Goal: Task Accomplishment & Management: Use online tool/utility

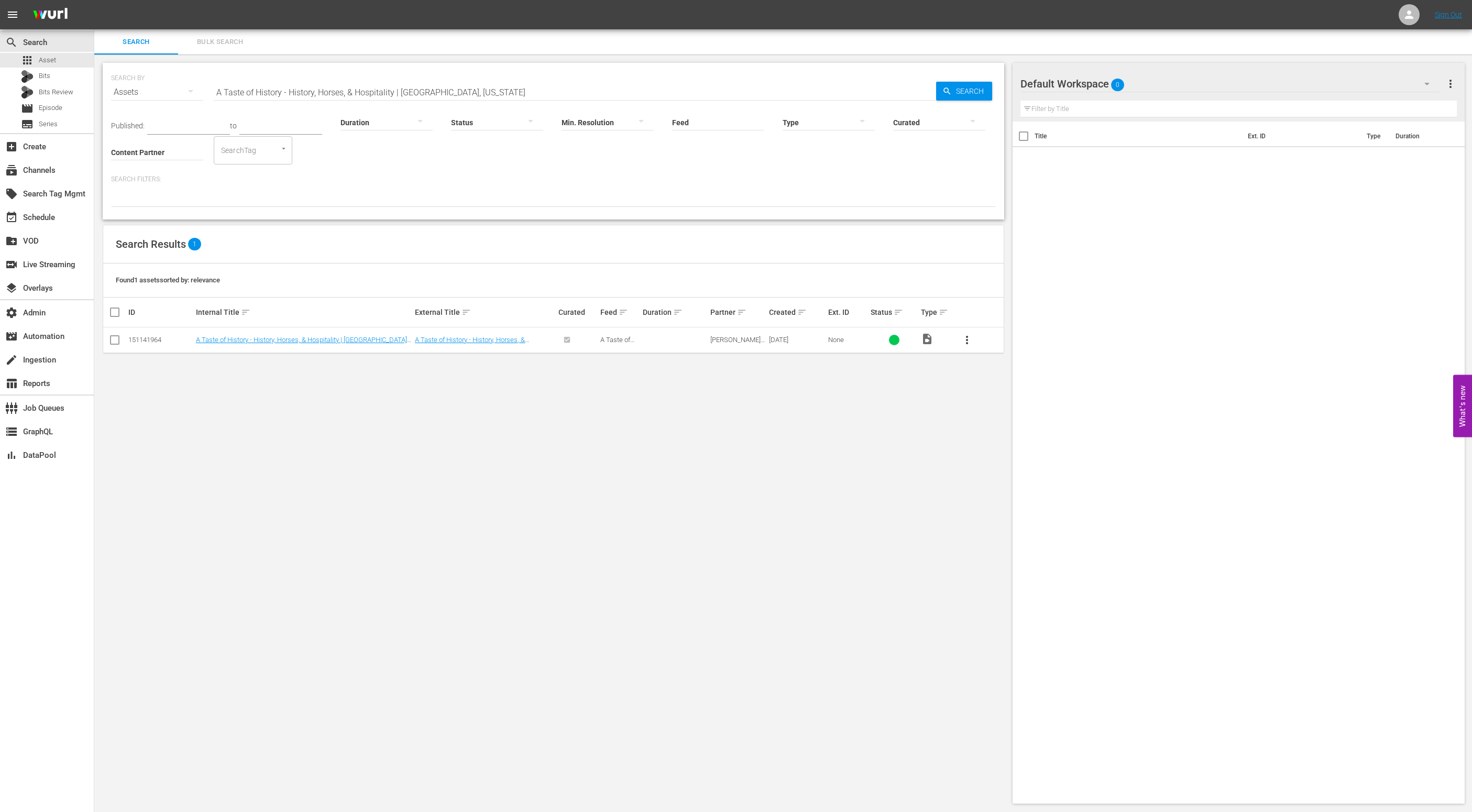
drag, startPoint x: 331, startPoint y: 505, endPoint x: 359, endPoint y: 475, distance: 41.0
click at [333, 504] on div "SEARCH BY Search By Assets Search ID, Title, Description, Keywords, or Category…" at bounding box center [552, 433] width 918 height 757
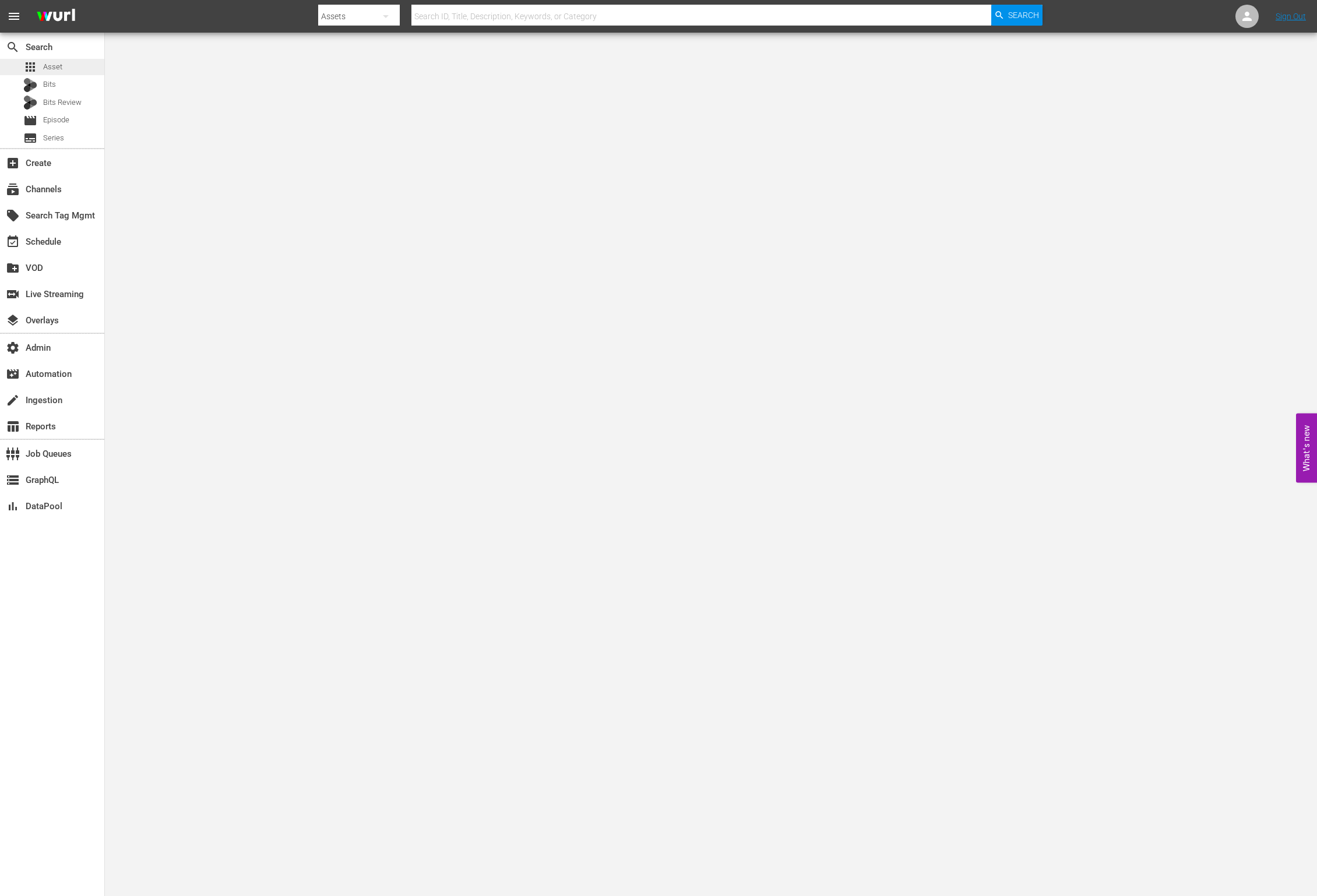
click at [58, 70] on span "Asset" at bounding box center [52, 67] width 19 height 11
click at [76, 68] on div "apps Asset" at bounding box center [52, 67] width 105 height 16
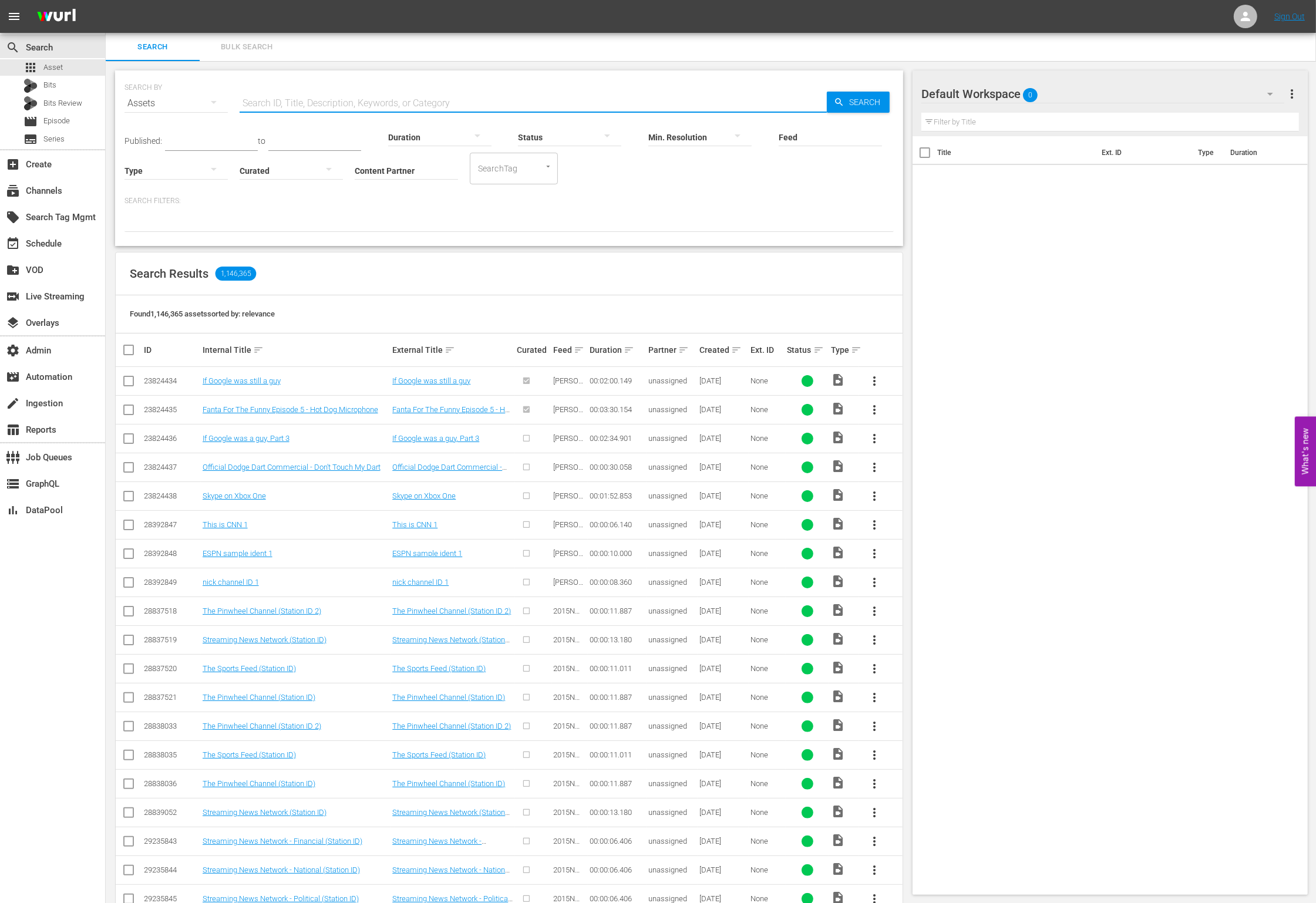
click at [277, 95] on input "text" at bounding box center [532, 102] width 587 height 28
drag, startPoint x: 726, startPoint y: 305, endPoint x: 666, endPoint y: 289, distance: 62.1
click at [718, 303] on div "Found 1,146,365 assets sorted by: relevance" at bounding box center [509, 315] width 787 height 38
click at [402, 171] on input "Content Partner" at bounding box center [407, 171] width 103 height 42
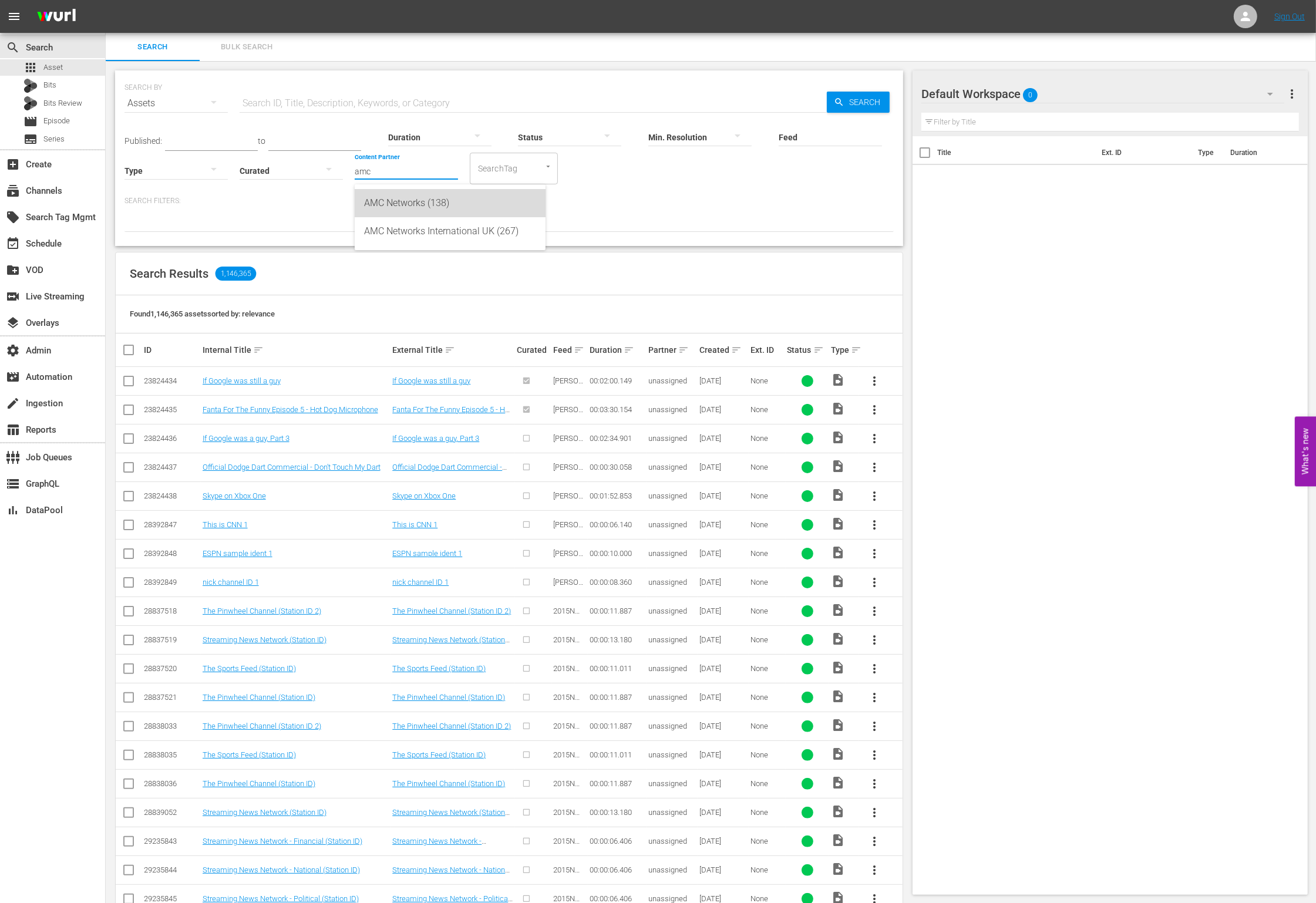
click at [399, 207] on div "AMC Networks (138)" at bounding box center [450, 203] width 172 height 28
type input "AMC Networks (138)"
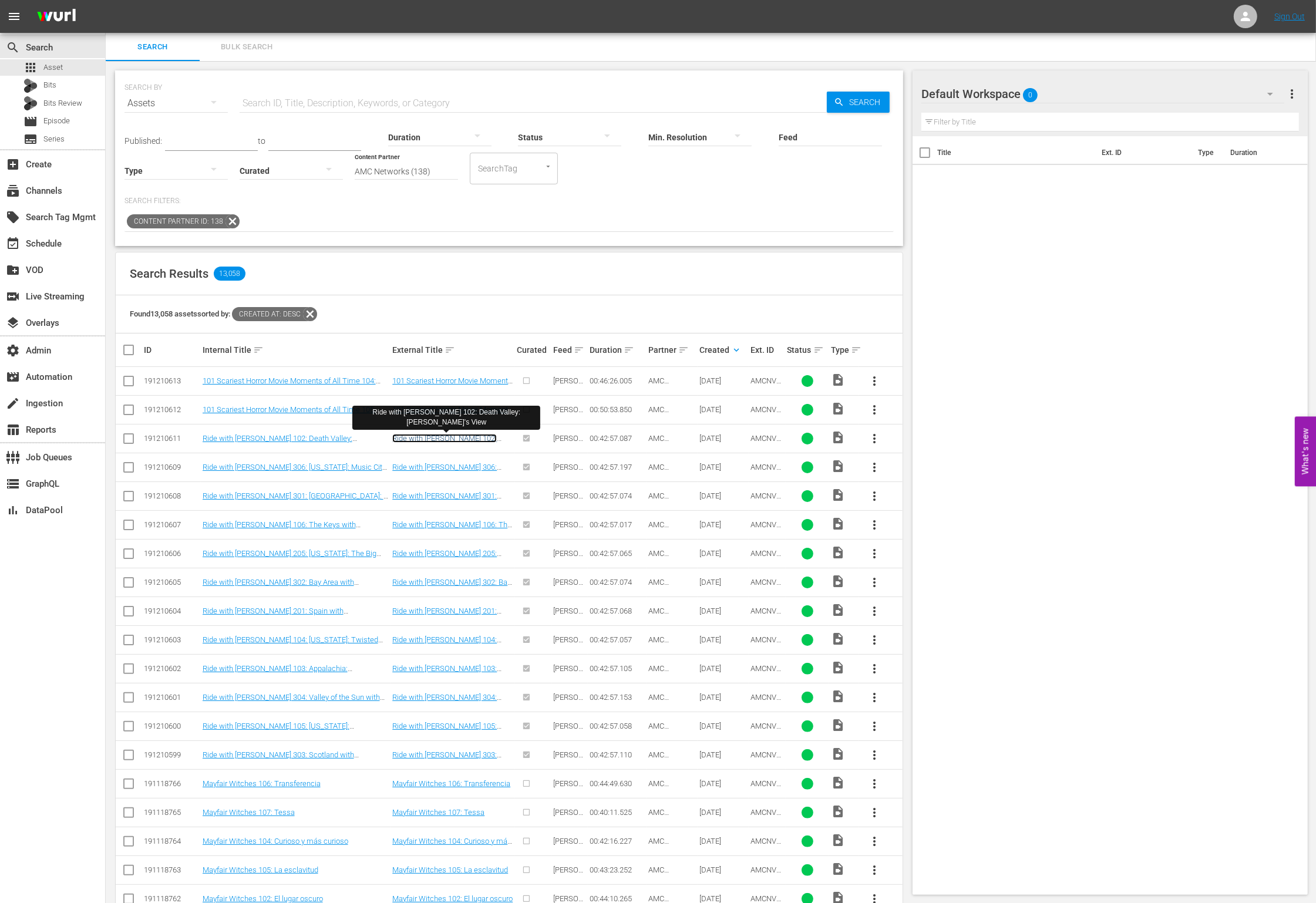
click at [417, 441] on link "Ride with Norman Reedus 102: Death Valley: Dante's View" at bounding box center [445, 447] width 106 height 27
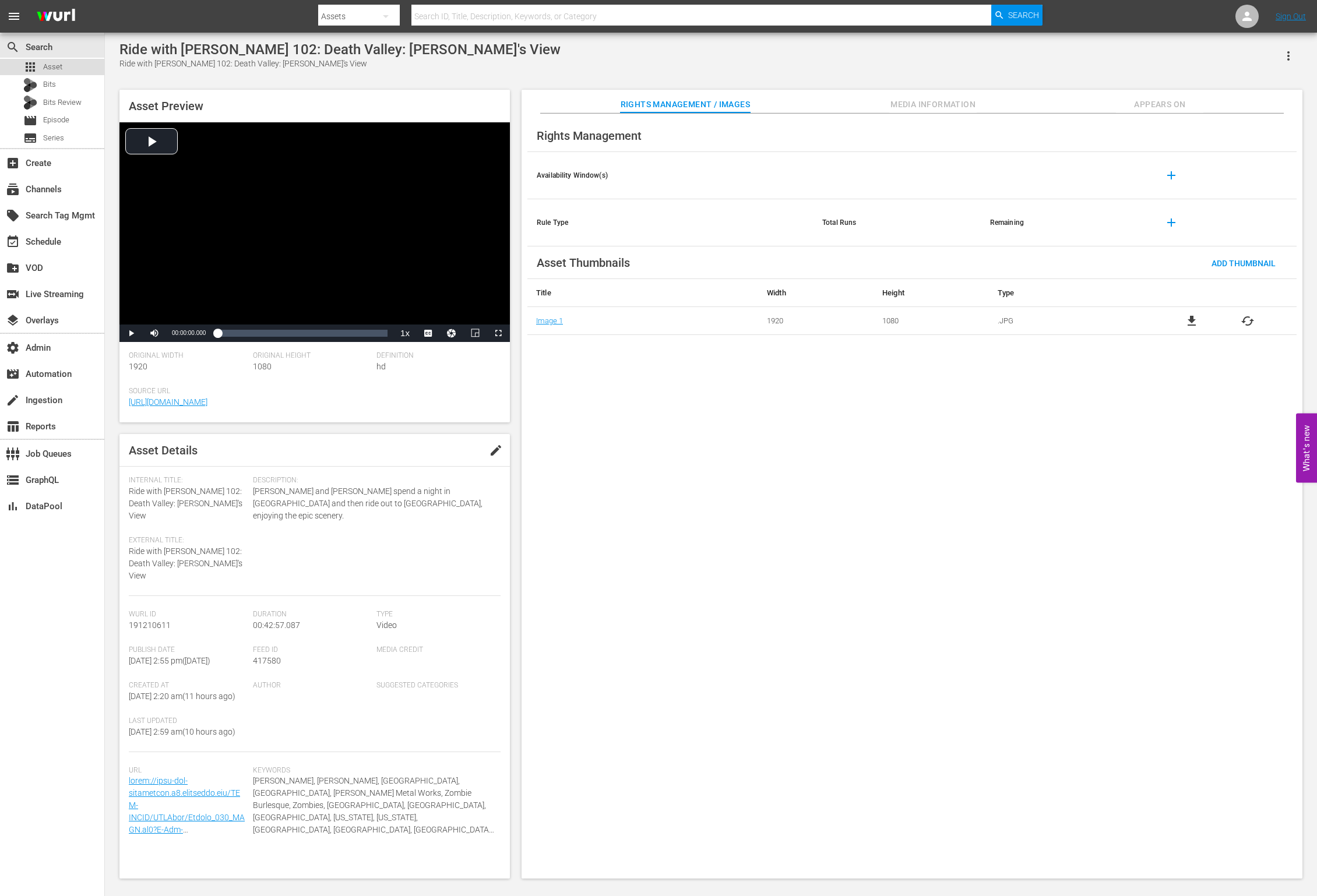
click at [54, 64] on span "Asset" at bounding box center [52, 67] width 19 height 11
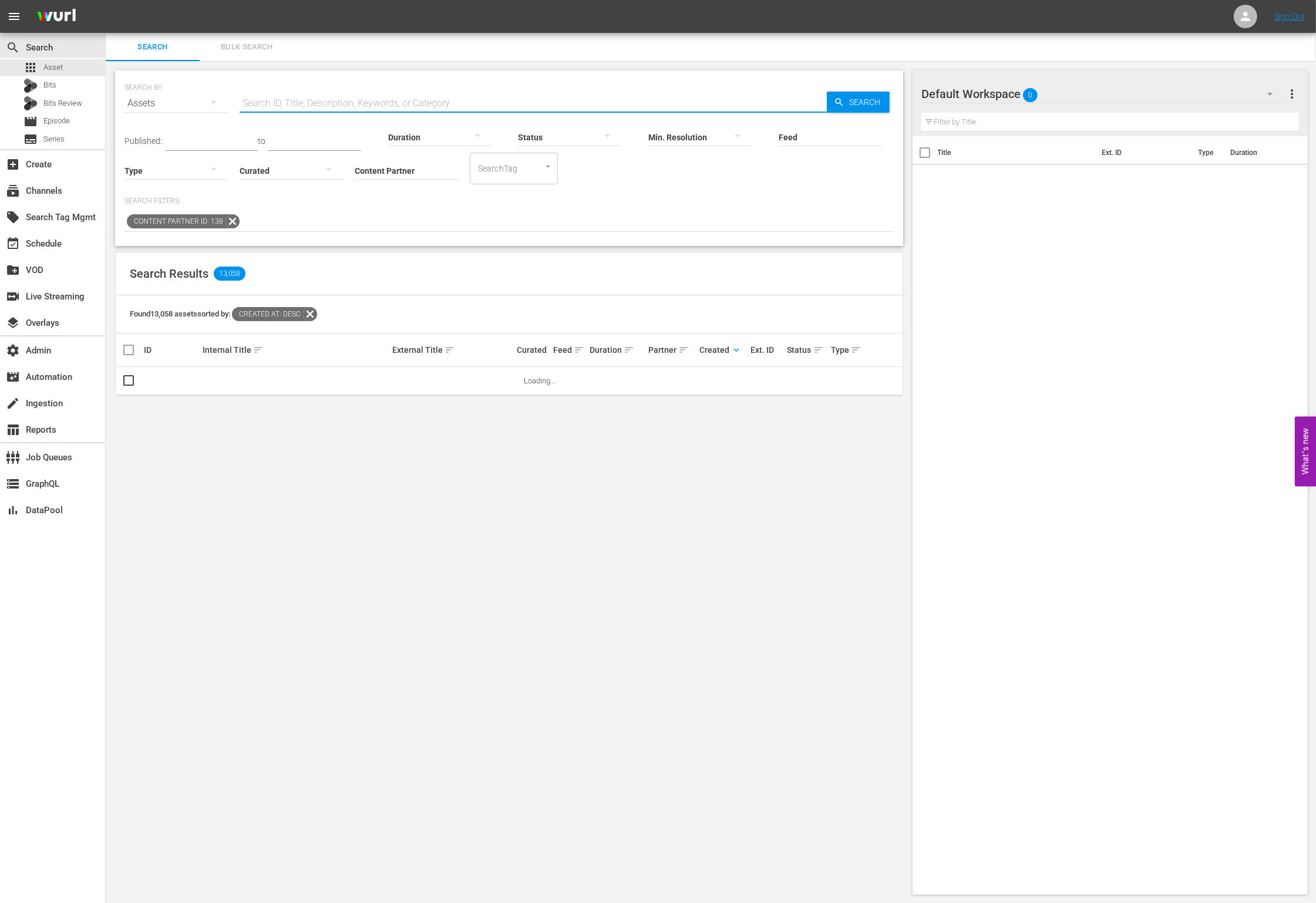
click at [407, 97] on input "text" at bounding box center [532, 102] width 587 height 28
paste input "AMCNVR0000015594"
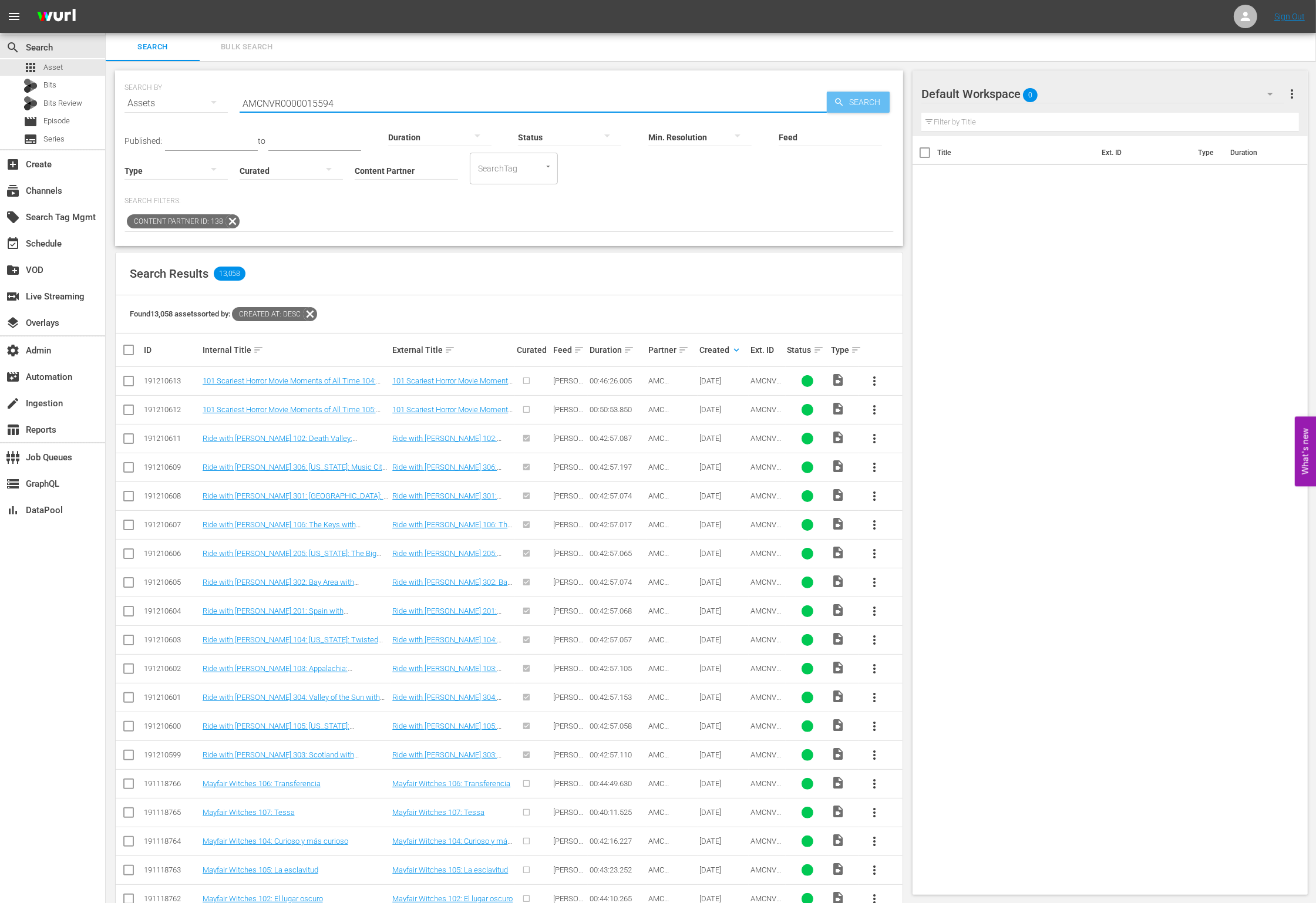
click at [840, 101] on icon "button" at bounding box center [838, 102] width 11 height 11
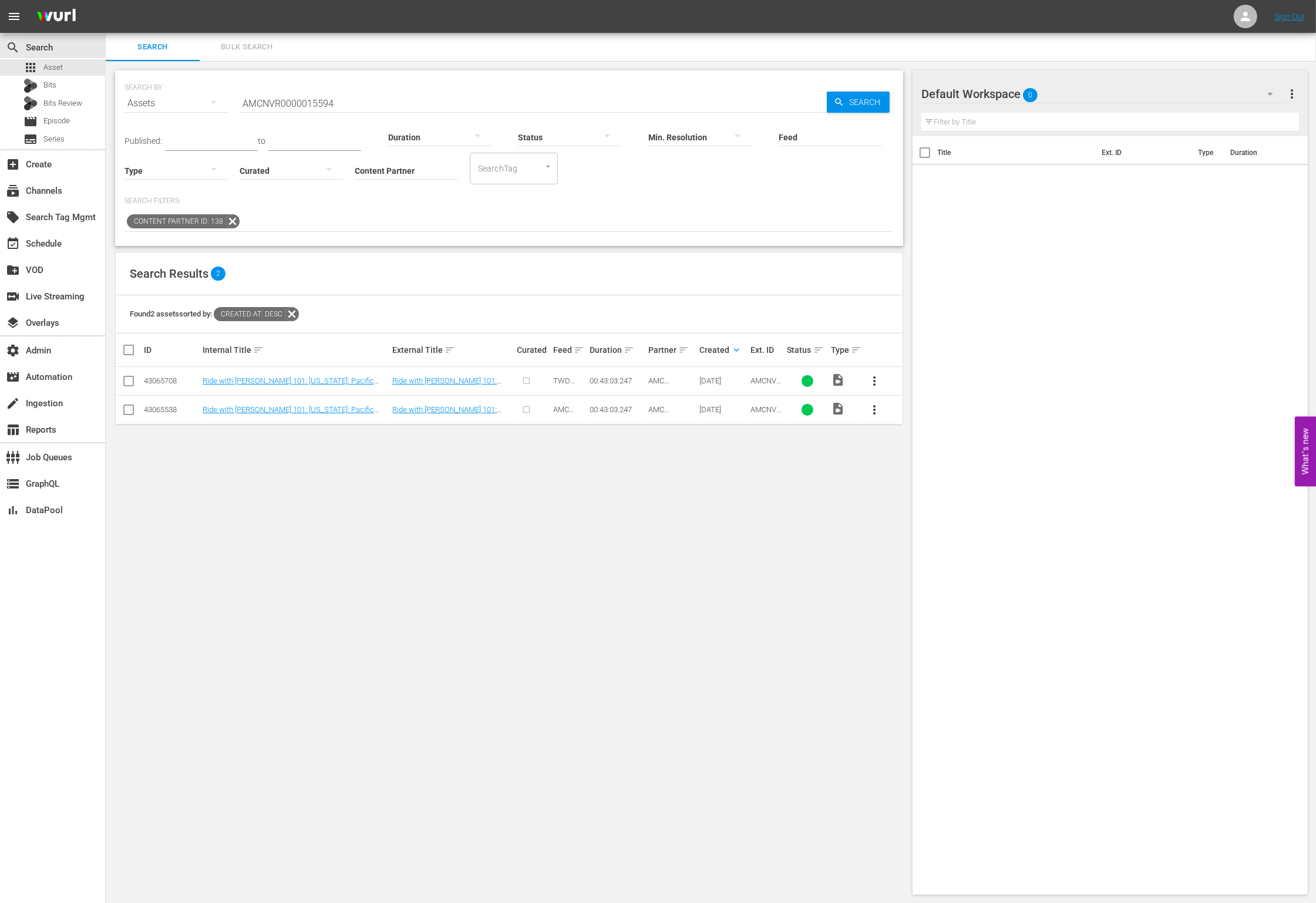
click at [465, 103] on input "AMCNVR0000015594" at bounding box center [532, 102] width 587 height 28
click at [466, 102] on input "AMCNVR0000015594" at bounding box center [532, 102] width 587 height 28
click at [467, 102] on input "AMCNVR0000015594" at bounding box center [532, 102] width 587 height 28
paste input "5"
click at [854, 102] on span "Search" at bounding box center [866, 102] width 45 height 21
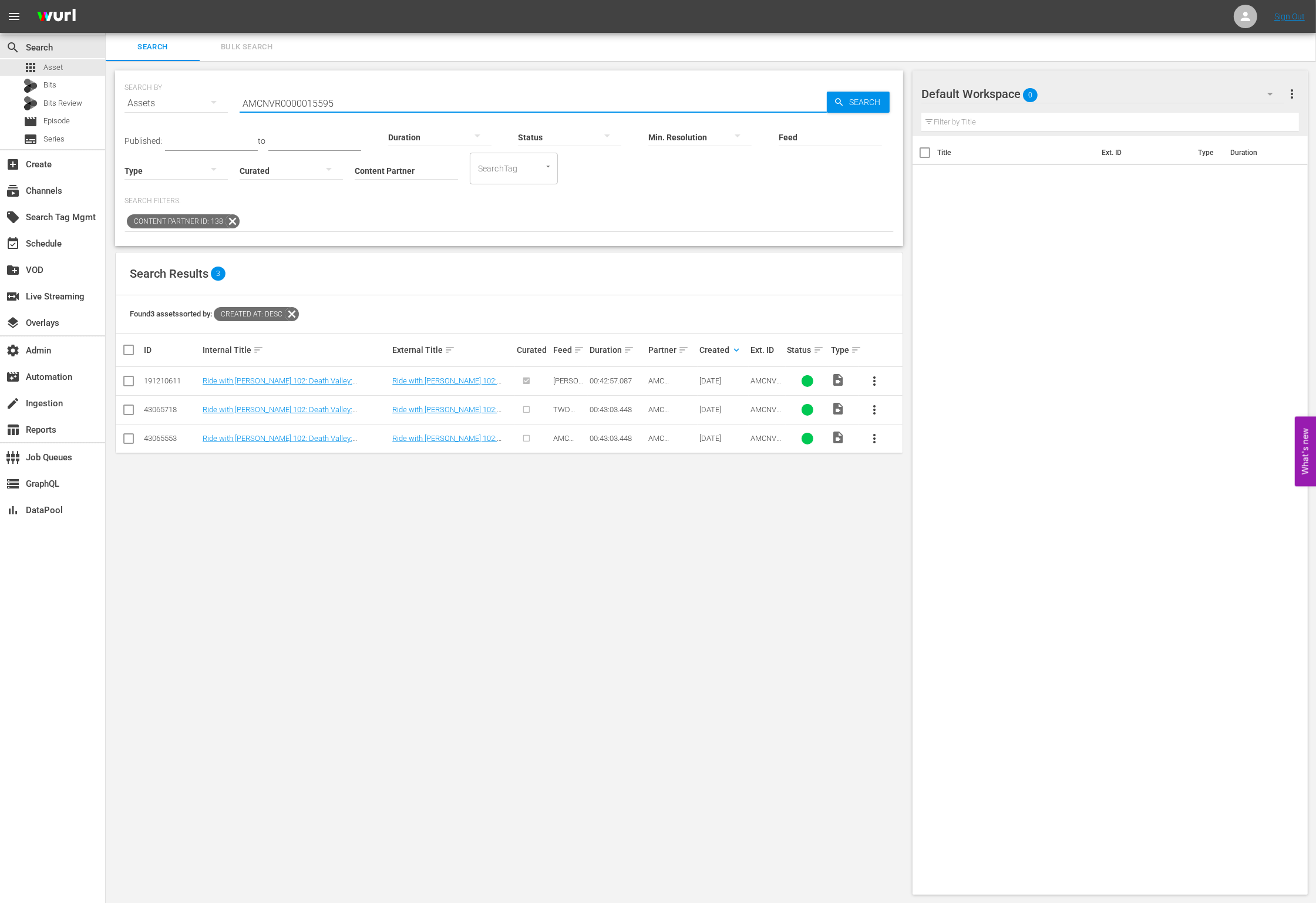
click at [410, 90] on input "AMCNVR0000015595" at bounding box center [532, 102] width 587 height 28
click at [409, 90] on input "AMCNVR0000015595" at bounding box center [532, 102] width 587 height 28
paste input "4"
click at [836, 100] on icon "button" at bounding box center [838, 102] width 11 height 11
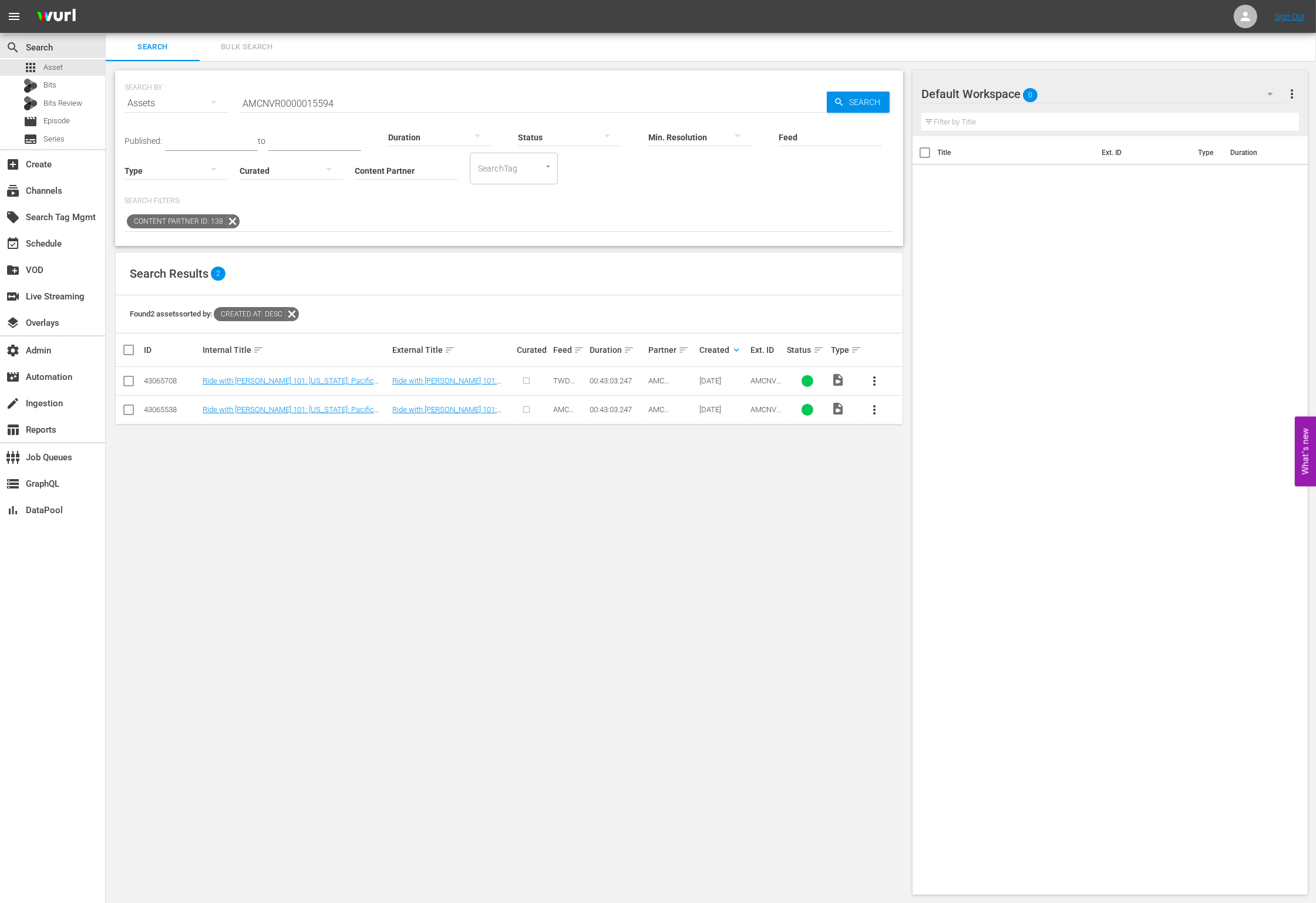
click at [360, 102] on input "AMCNVR0000015594" at bounding box center [532, 102] width 587 height 28
click at [361, 102] on input "AMCNVR0000015594" at bounding box center [532, 102] width 587 height 28
paste input "6"
click at [829, 104] on div "Search" at bounding box center [859, 102] width 63 height 21
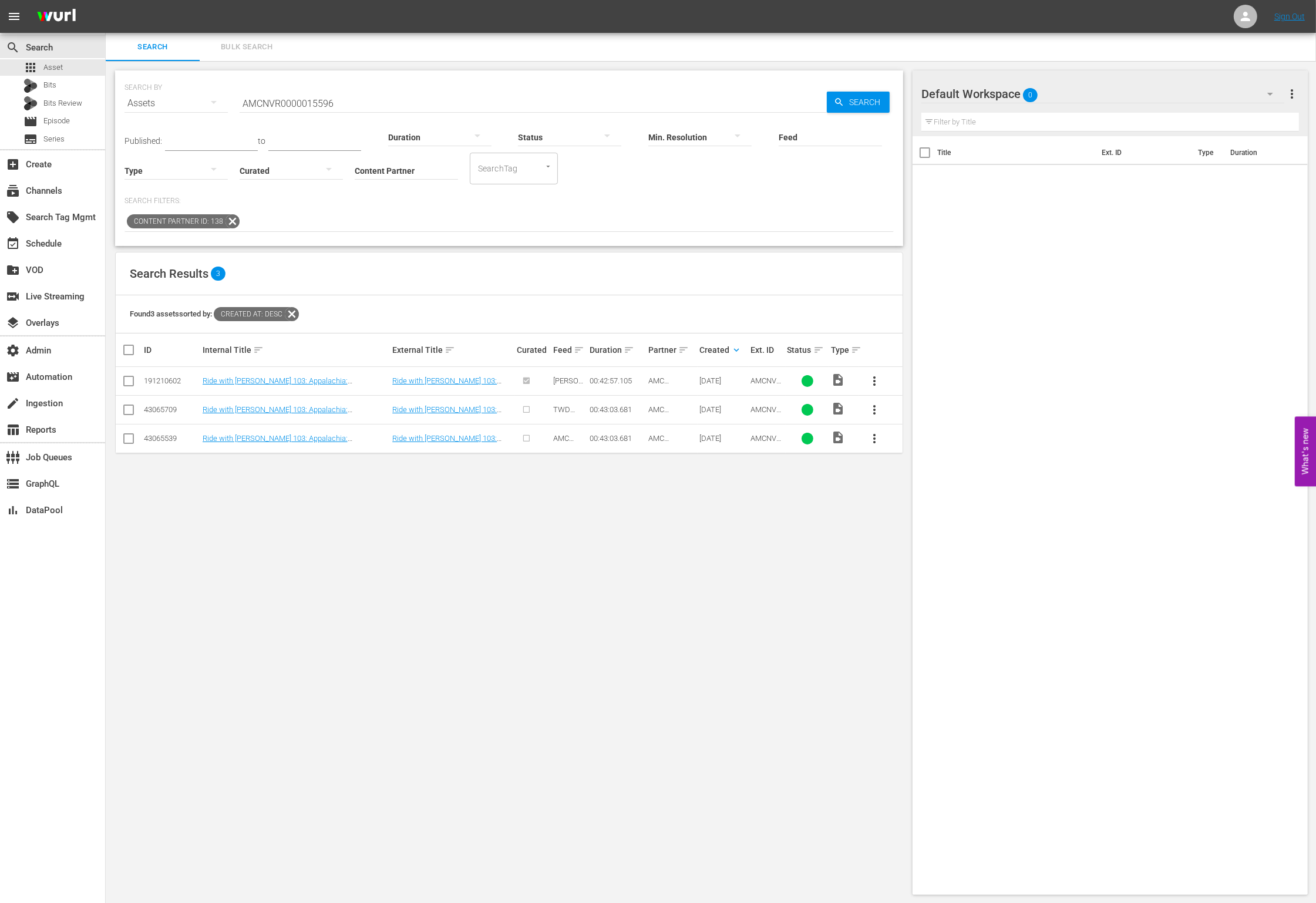
click at [417, 92] on input "AMCNVR0000015596" at bounding box center [532, 102] width 587 height 28
paste input "7"
click at [860, 107] on span "Search" at bounding box center [866, 102] width 45 height 21
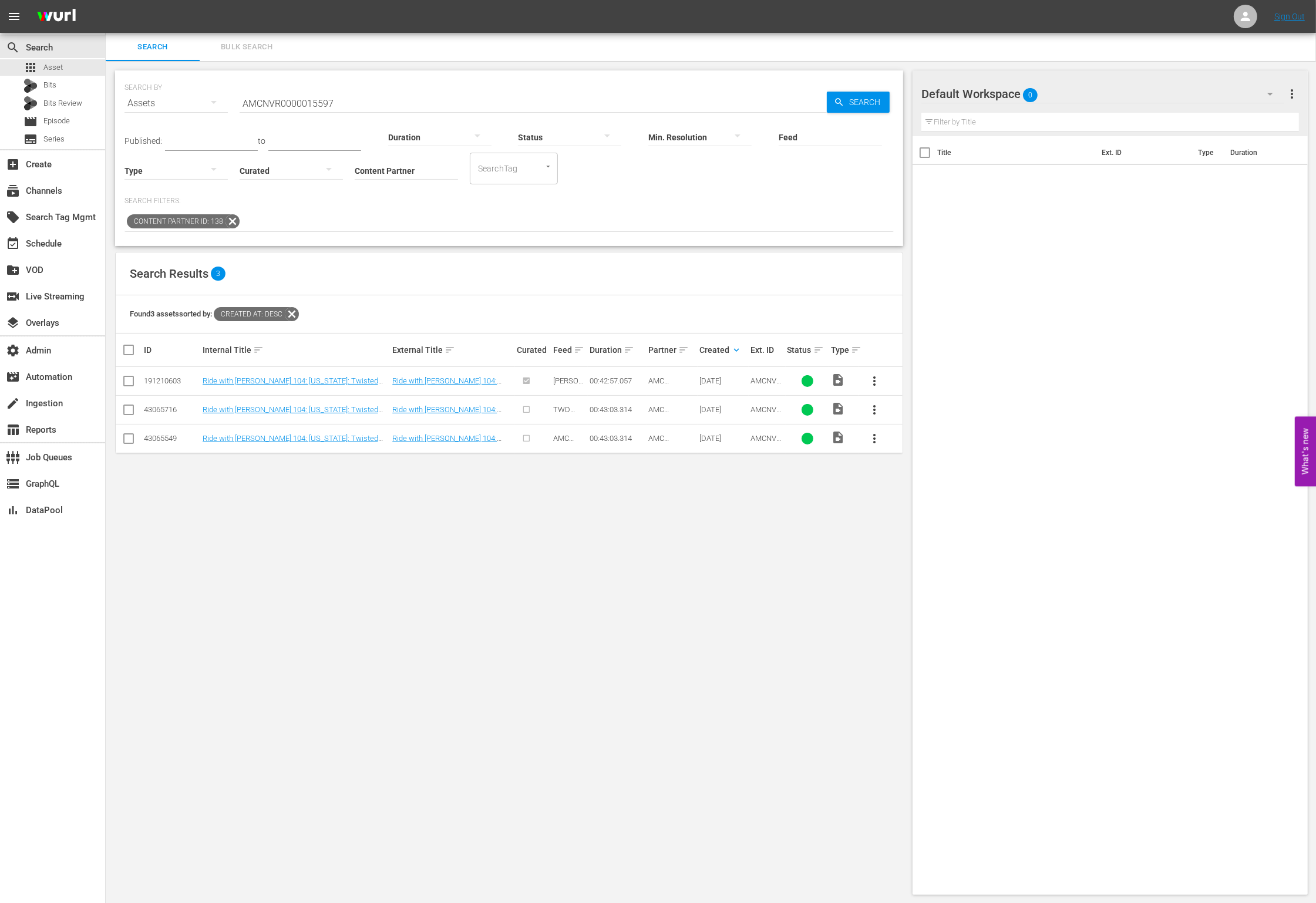
click at [387, 102] on input "AMCNVR0000015597" at bounding box center [532, 102] width 587 height 28
paste input "9"
click at [862, 103] on span "Search" at bounding box center [866, 102] width 45 height 21
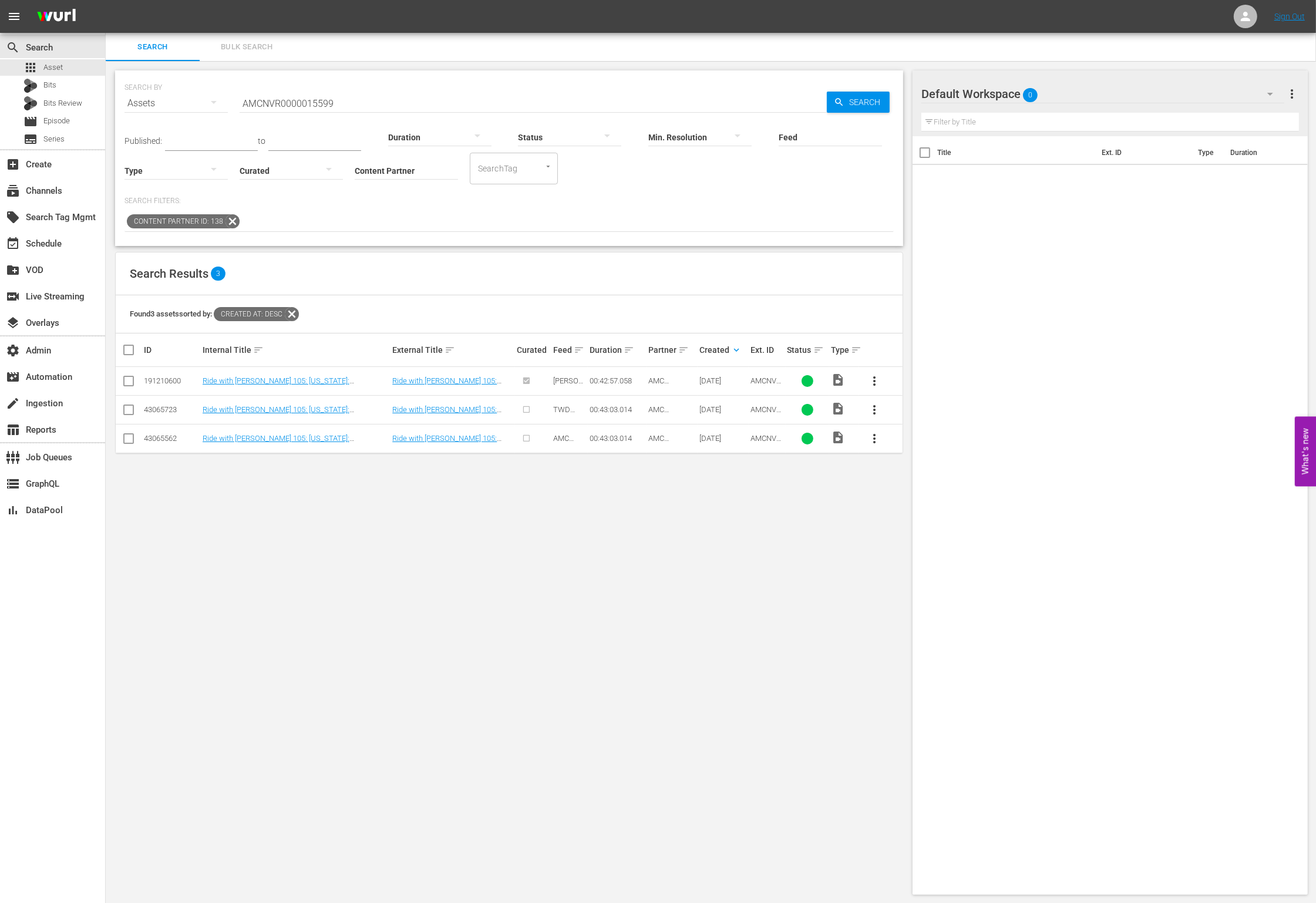
click at [399, 100] on input "AMCNVR0000015599" at bounding box center [532, 102] width 587 height 28
paste input "601"
click at [852, 102] on span "Search" at bounding box center [866, 102] width 45 height 21
click at [361, 106] on input "AMCNVR0000015601" at bounding box center [532, 102] width 587 height 28
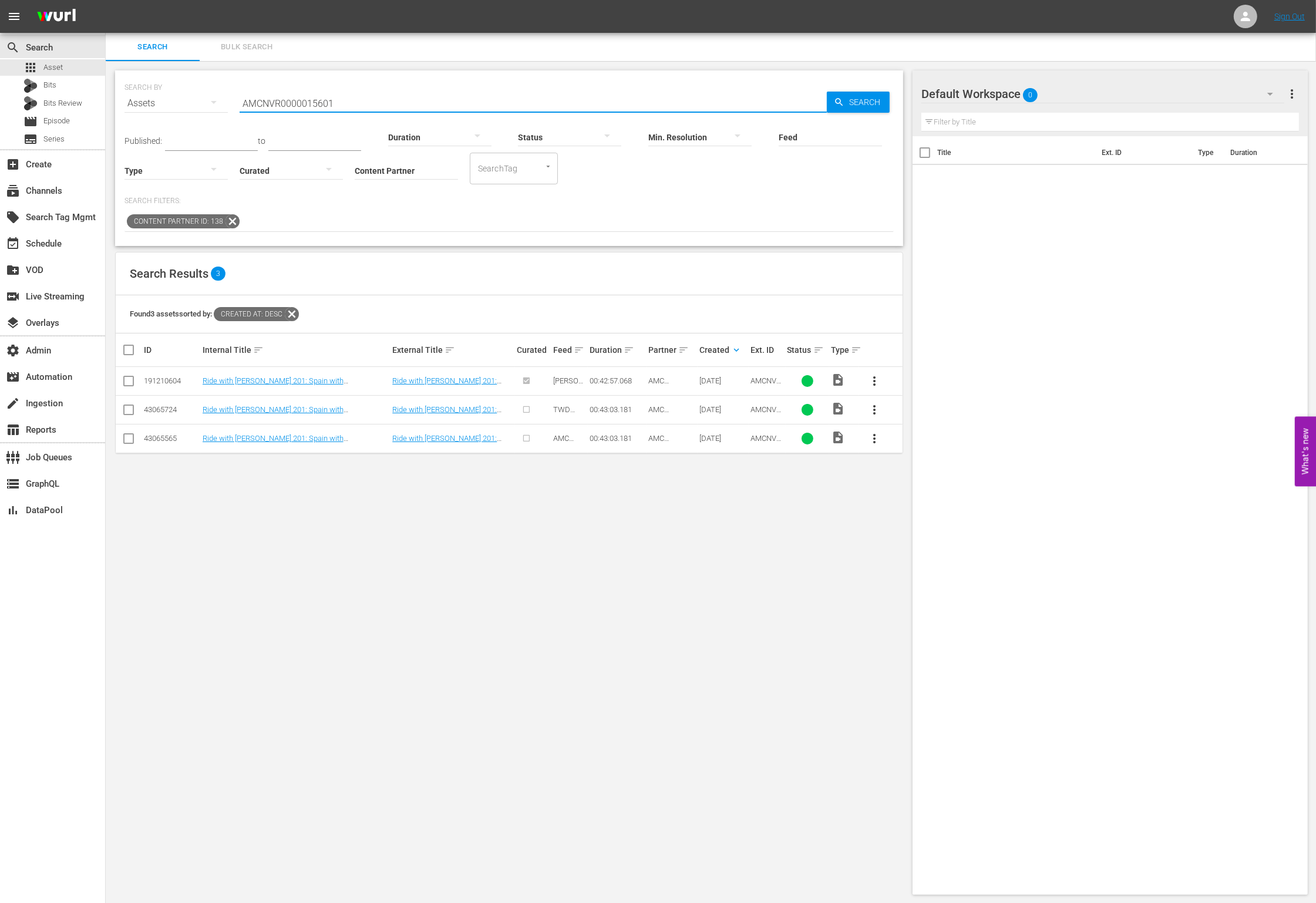
click at [361, 106] on input "AMCNVR0000015601" at bounding box center [532, 102] width 587 height 28
paste input "2"
type input "AMCNVR0000015602"
click at [847, 110] on div "Feed Feed Title" at bounding box center [830, 129] width 103 height 42
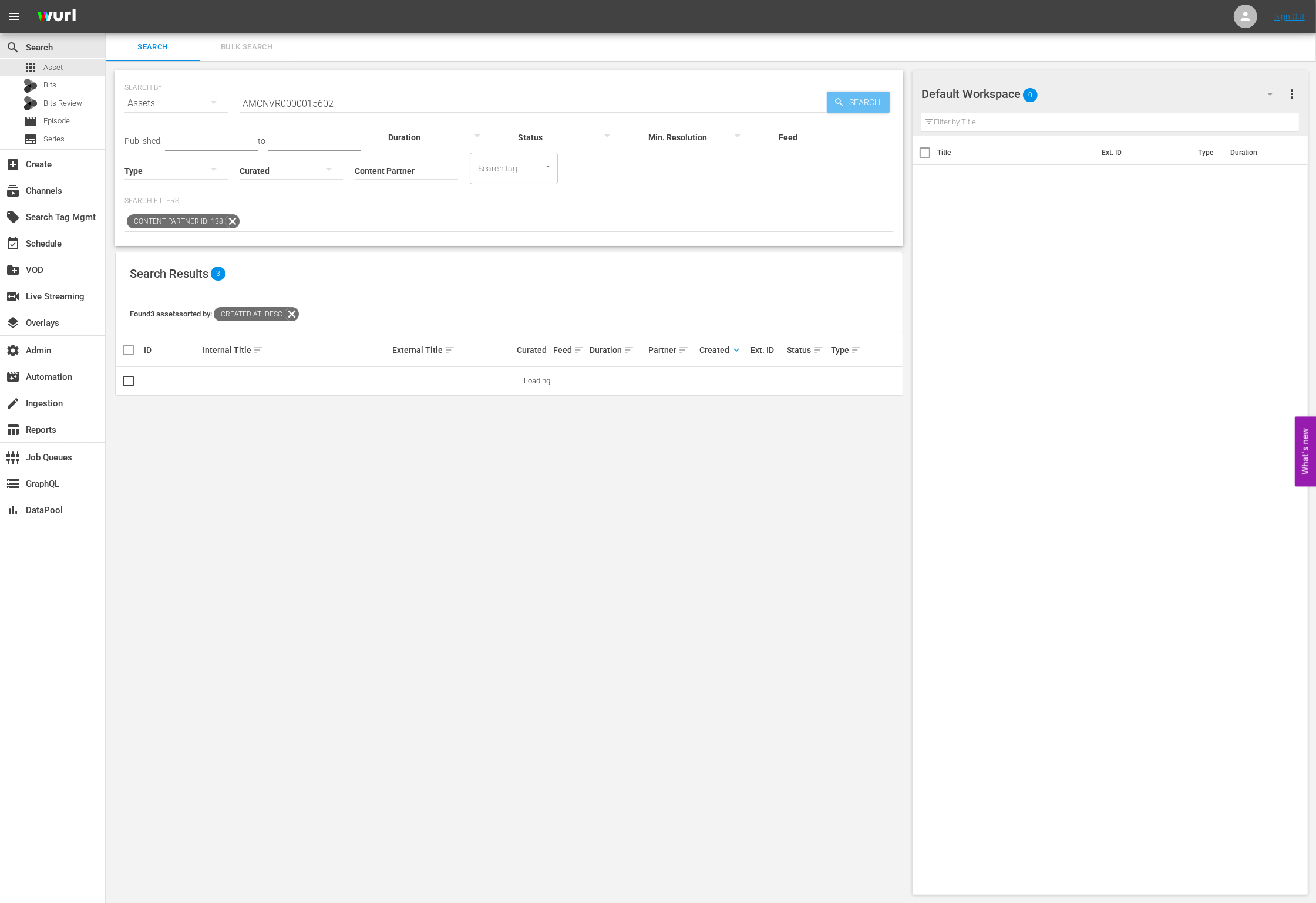
click at [847, 104] on span "Search" at bounding box center [866, 102] width 45 height 21
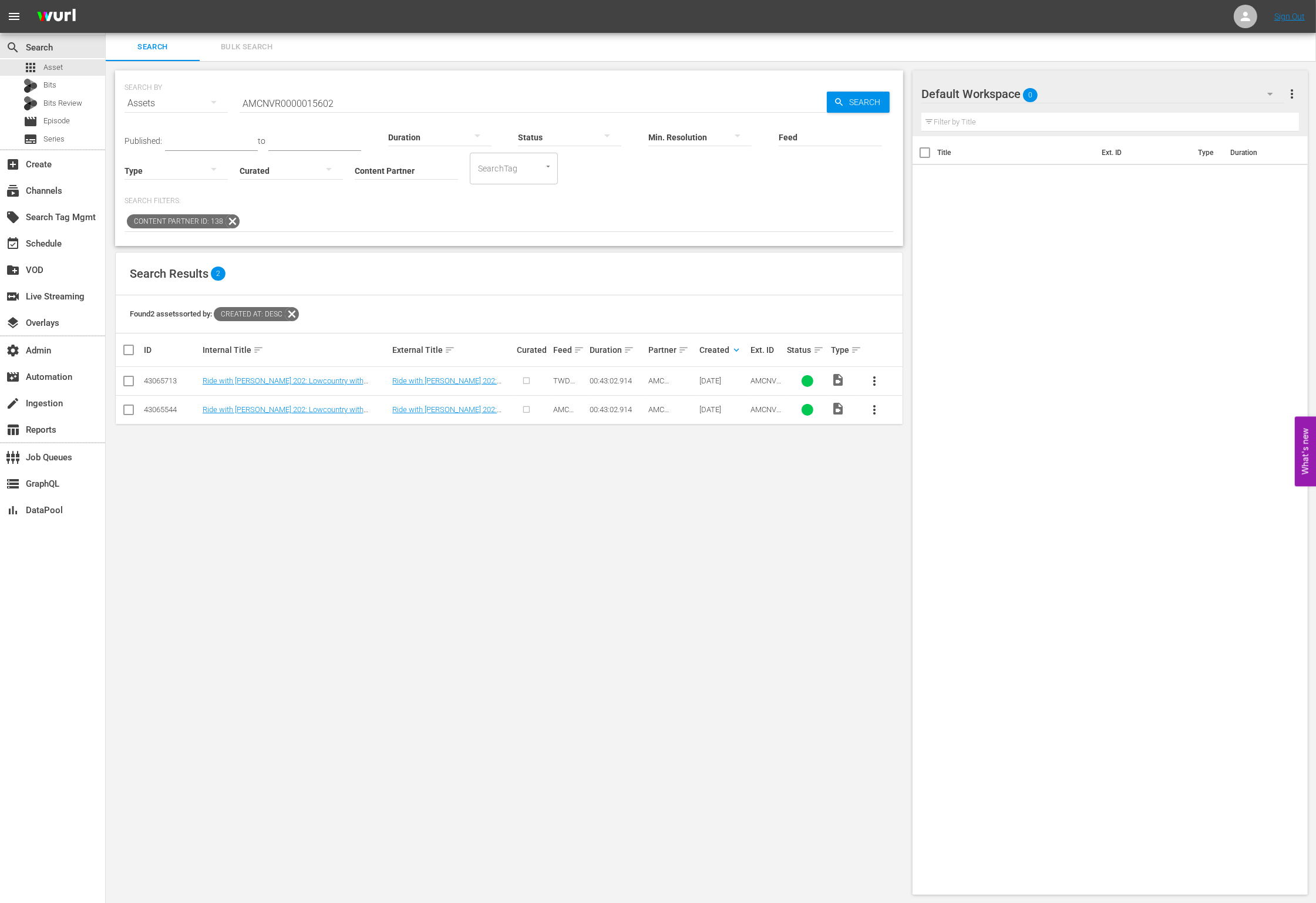
click at [396, 95] on input "AMCNVR0000015602" at bounding box center [532, 102] width 587 height 28
click at [397, 99] on input "AMCNVR0000015602" at bounding box center [532, 102] width 587 height 28
click at [398, 100] on input "AMCNVR0000015602" at bounding box center [532, 102] width 587 height 28
click at [393, 100] on input "AMCNVR0000015602" at bounding box center [532, 102] width 587 height 28
click at [374, 107] on input "AMCNVR0000015602" at bounding box center [532, 102] width 587 height 28
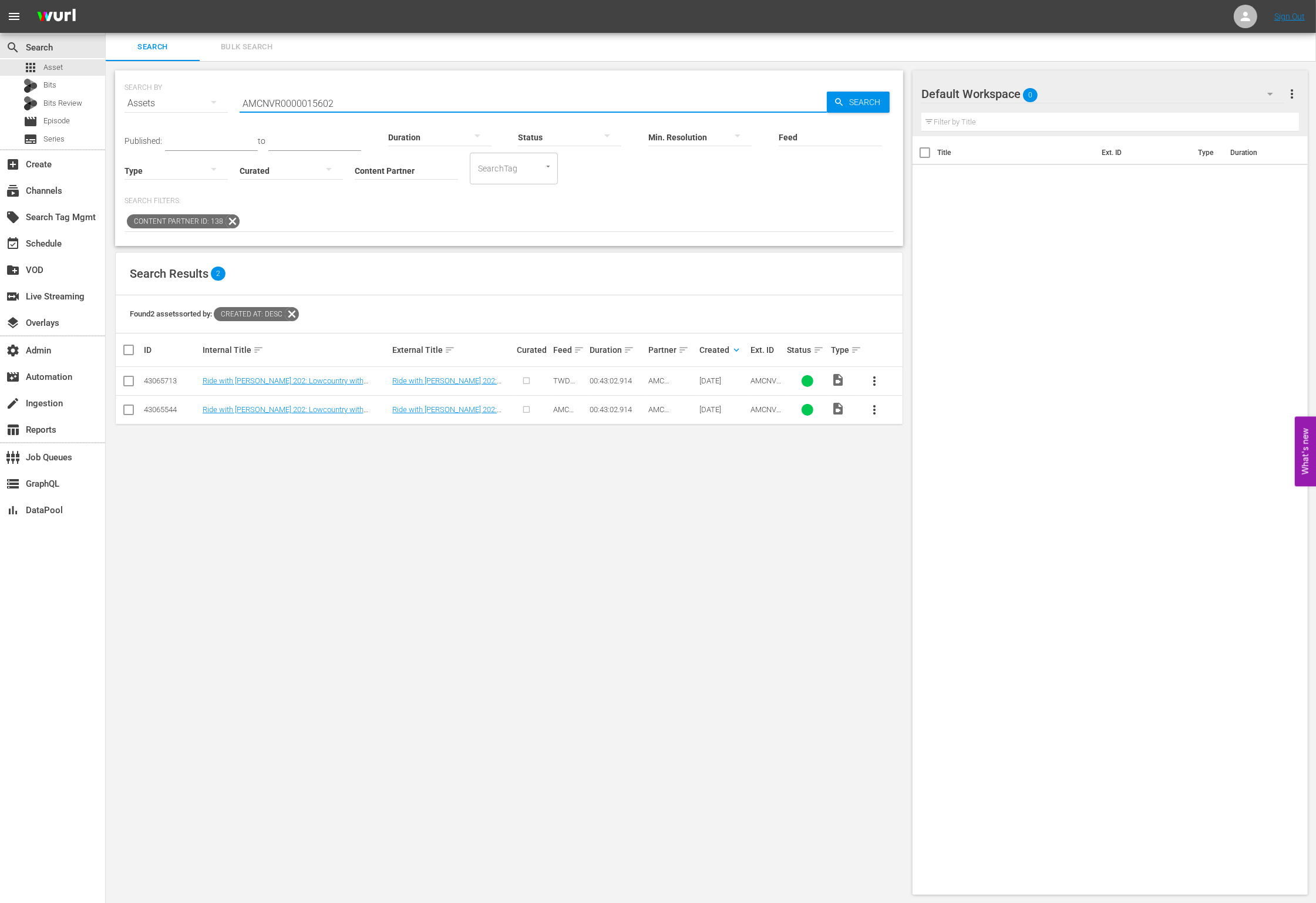
click at [374, 107] on input "AMCNVR0000015602" at bounding box center [532, 102] width 587 height 28
click at [841, 92] on div "Search" at bounding box center [859, 102] width 63 height 21
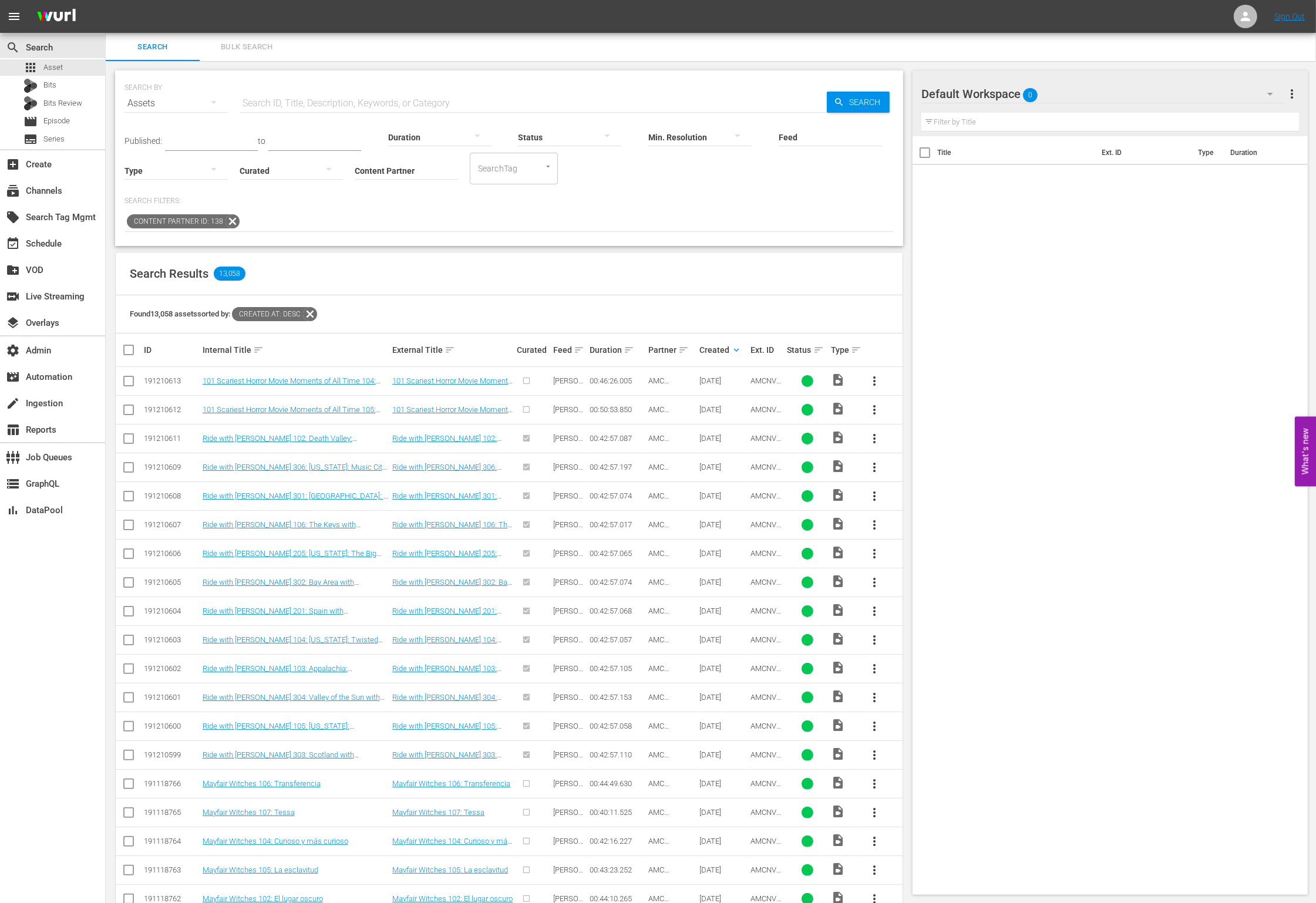
click at [634, 350] on div "Duration sort" at bounding box center [617, 350] width 56 height 14
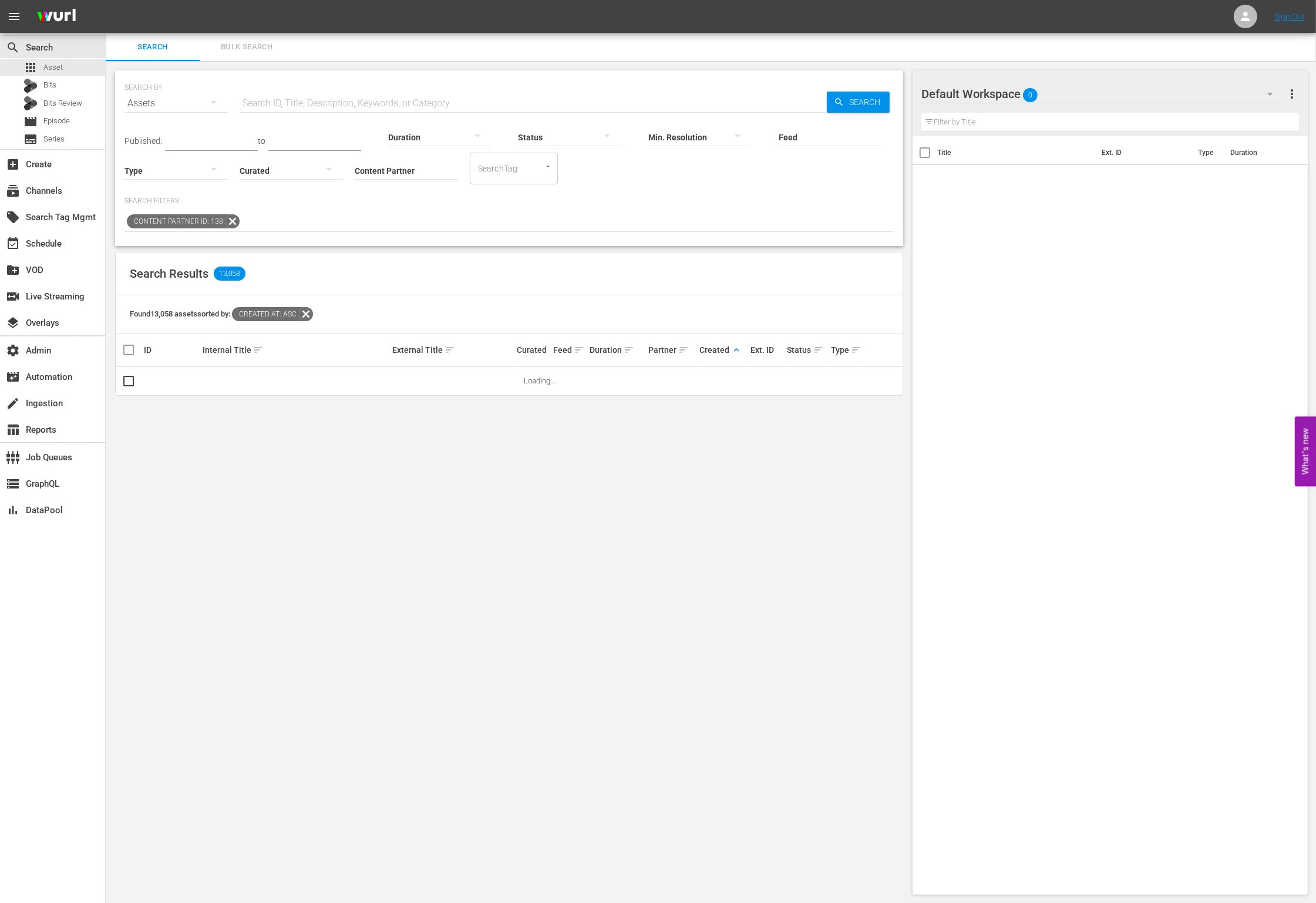
click at [737, 348] on span "keyboard_arrow_up" at bounding box center [736, 350] width 11 height 11
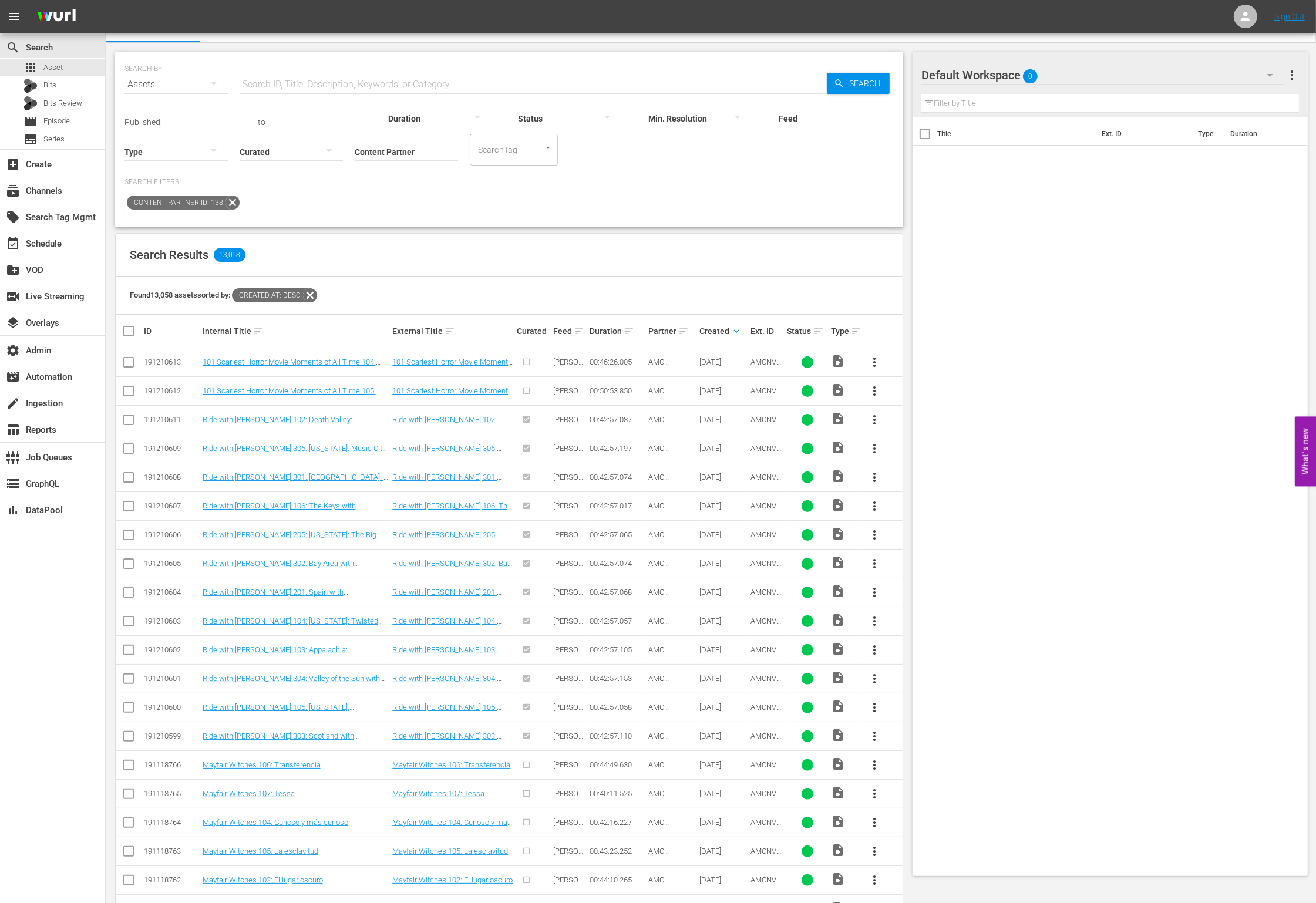
scroll to position [38, 0]
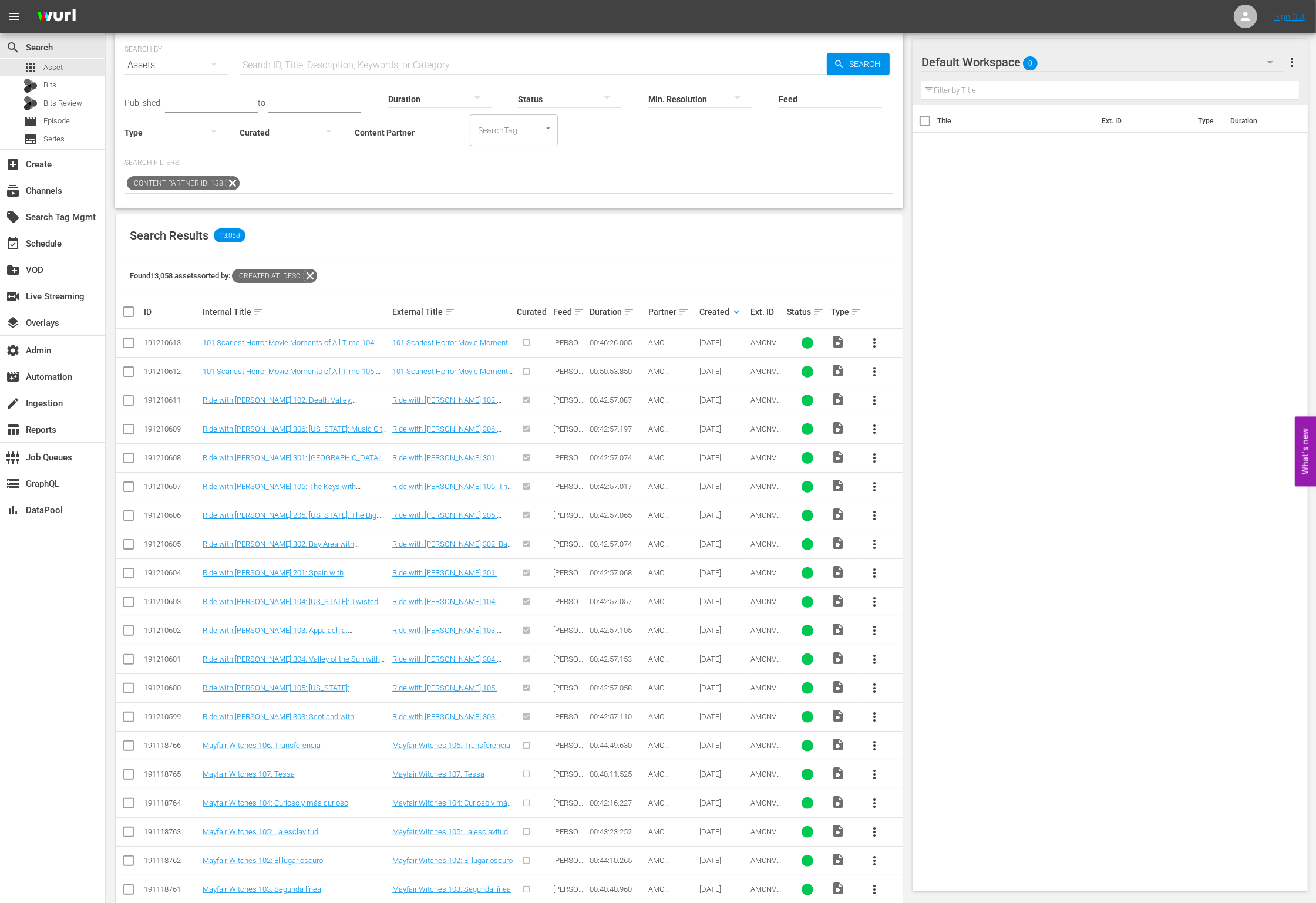
click at [760, 719] on span "AMCNVR0000015610" at bounding box center [767, 726] width 33 height 27
copy span "AMCNVR0000015610"
click at [411, 79] on div at bounding box center [439, 100] width 103 height 42
click at [405, 62] on div "0-1m 1-2m 2-3m 3-4m 4-5m 5-10m 10-15m 15-30m 30-60m 60-90m >90m Clips (<5min) S…" at bounding box center [658, 451] width 1316 height 903
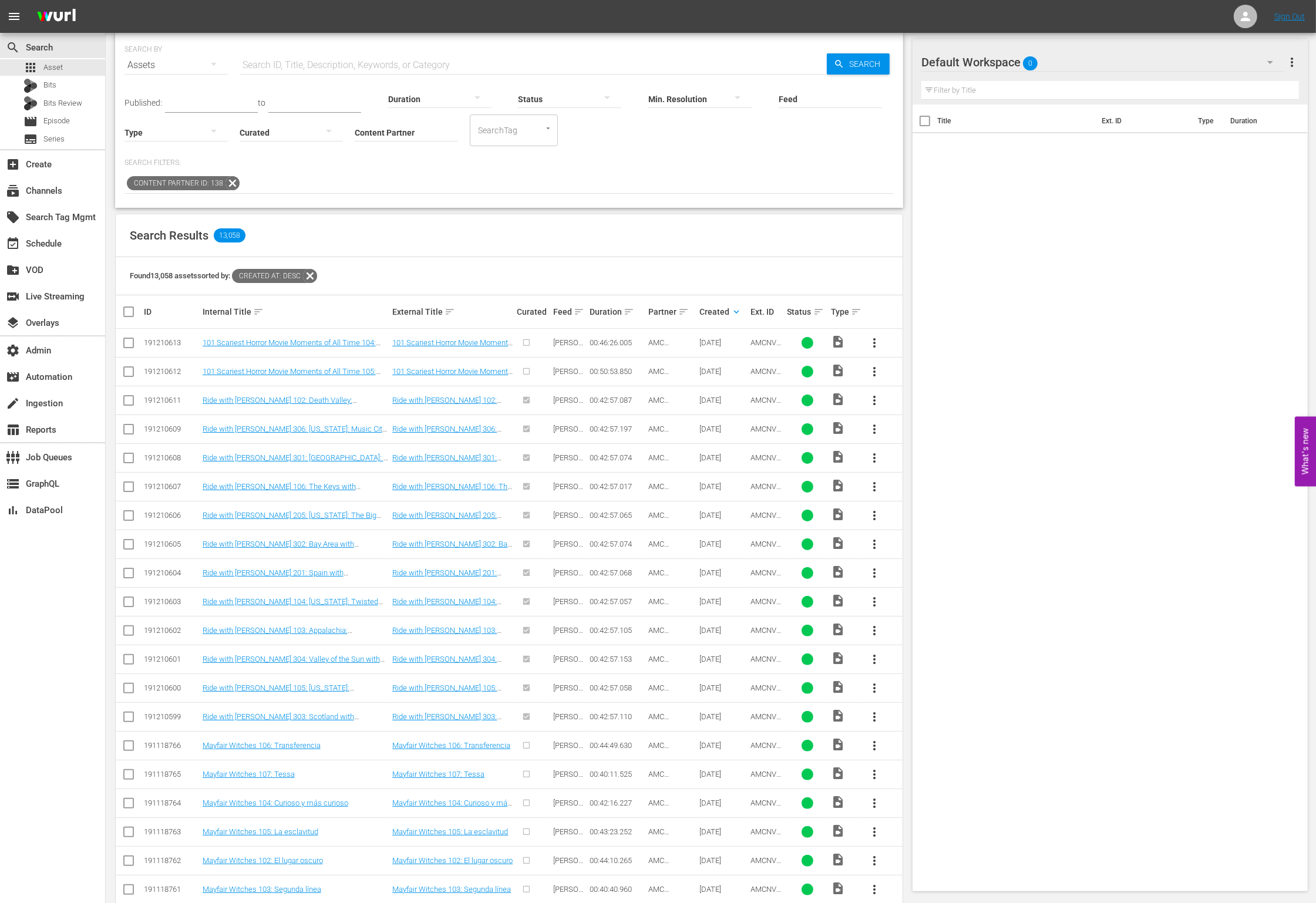
click at [371, 62] on div "0-1m 1-2m 2-3m 3-4m 4-5m 5-10m 10-15m 15-30m 30-60m 60-90m >90m Clips (<5min) S…" at bounding box center [658, 451] width 1316 height 903
click at [370, 64] on input "text" at bounding box center [532, 64] width 587 height 28
paste input "AMCNVR0000015613"
drag, startPoint x: 854, startPoint y: 60, endPoint x: 836, endPoint y: 59, distance: 18.0
click at [854, 60] on span "Search" at bounding box center [866, 64] width 45 height 21
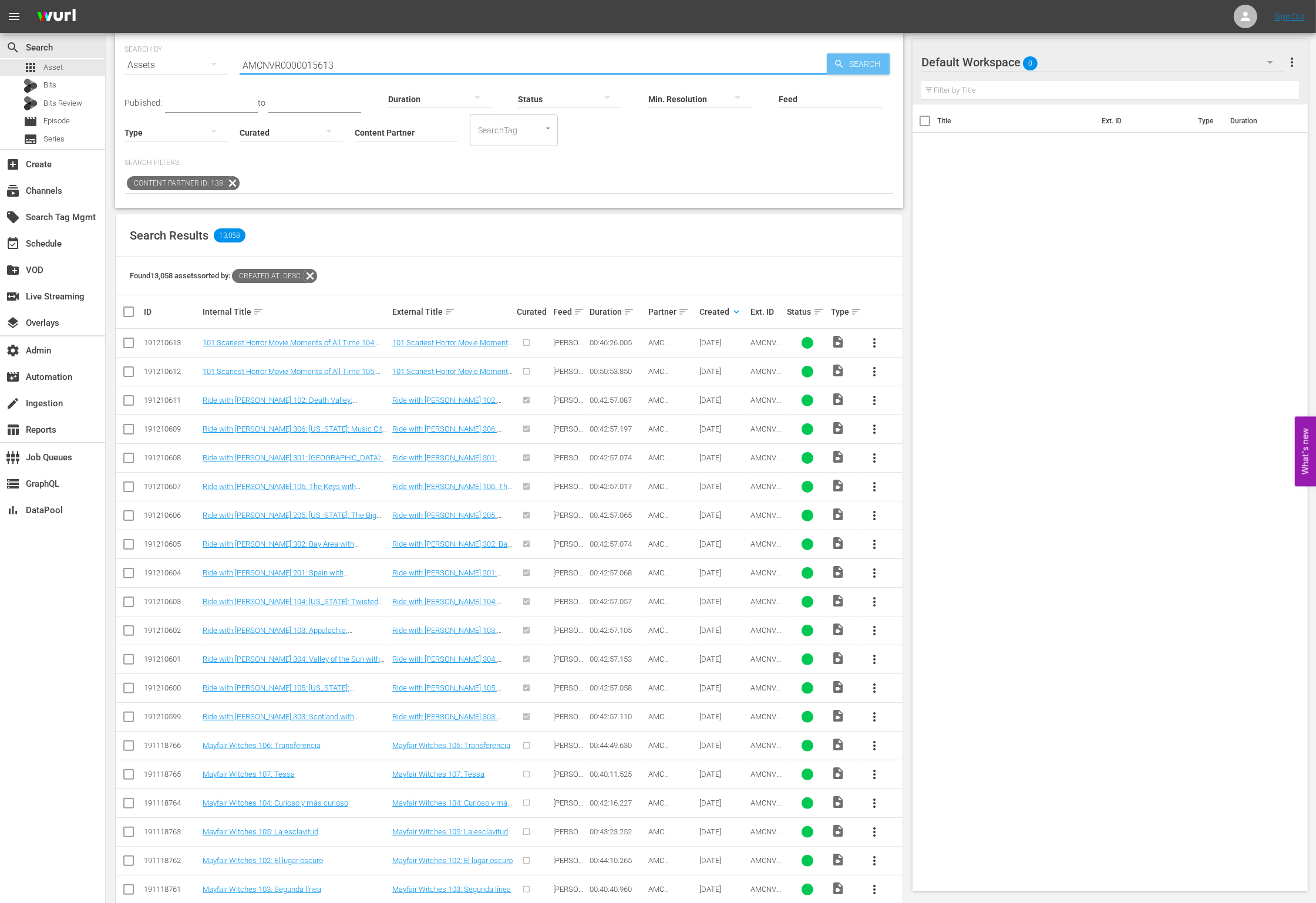
scroll to position [0, 0]
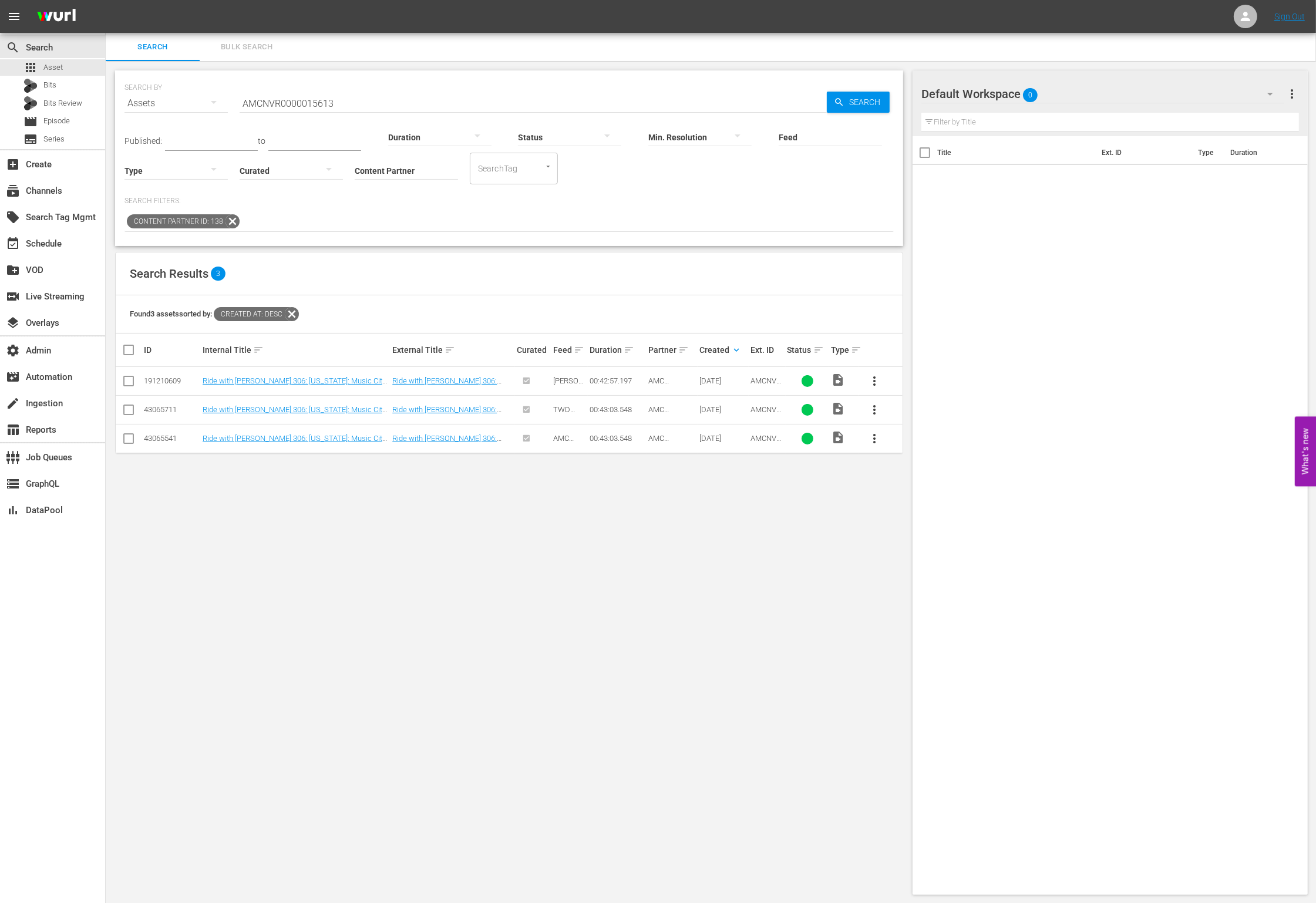
click at [395, 114] on div "Duration" at bounding box center [439, 129] width 103 height 42
click at [391, 106] on input "AMCNVR0000015613" at bounding box center [532, 102] width 587 height 28
paste input "2"
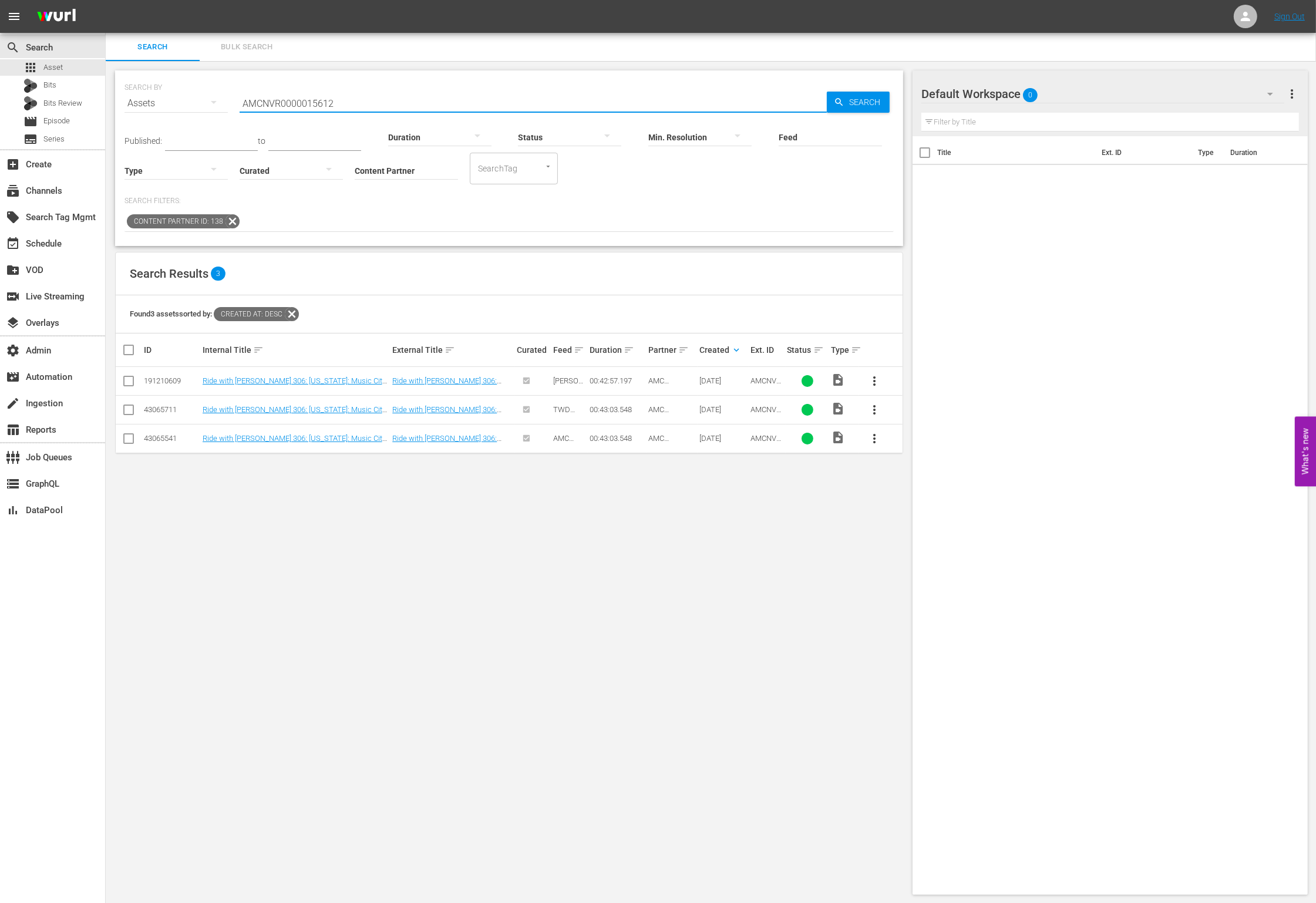
type input "AMCNVR0000015612"
click at [850, 94] on span "Search" at bounding box center [866, 102] width 45 height 21
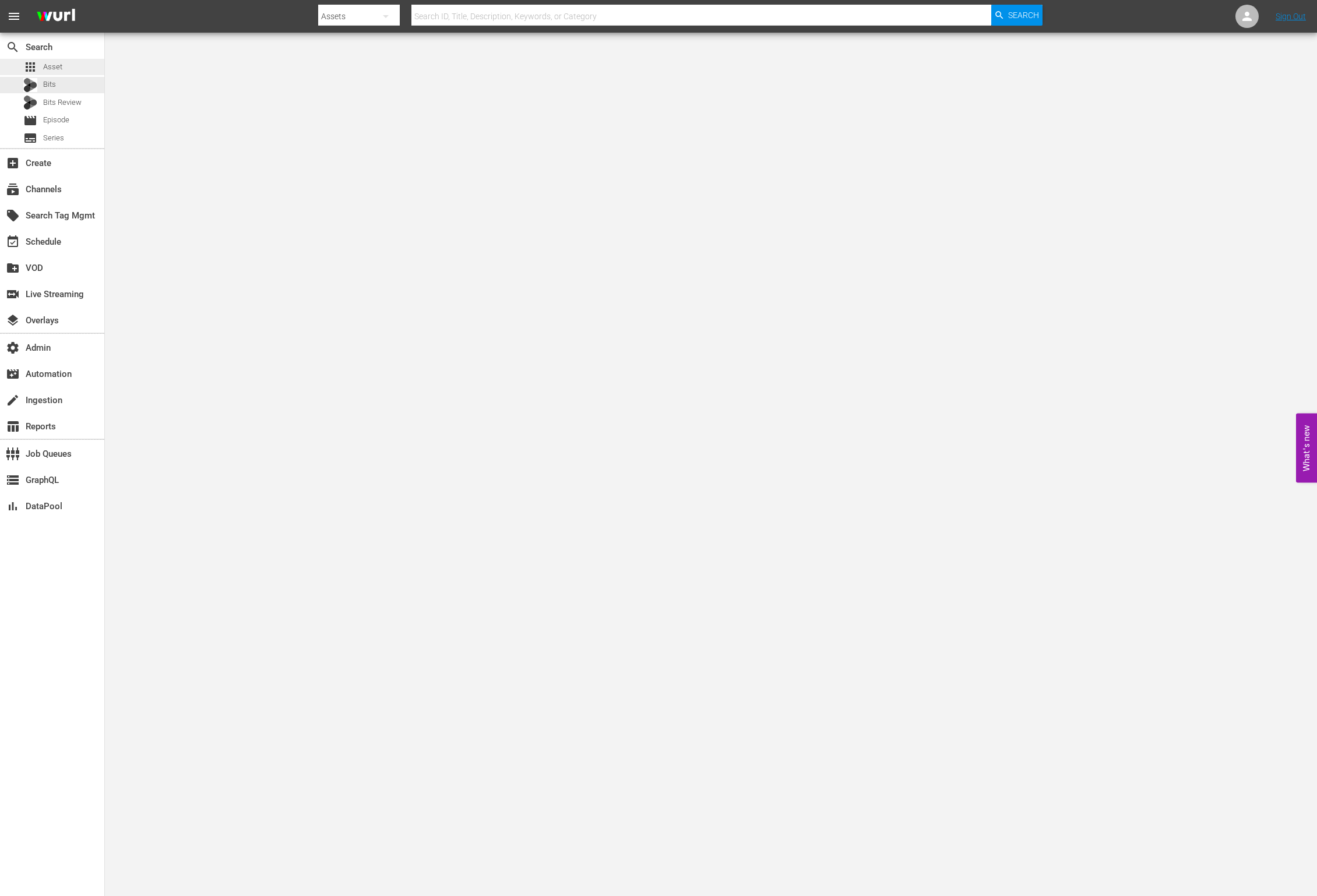
click at [68, 73] on div "apps Asset" at bounding box center [52, 67] width 105 height 16
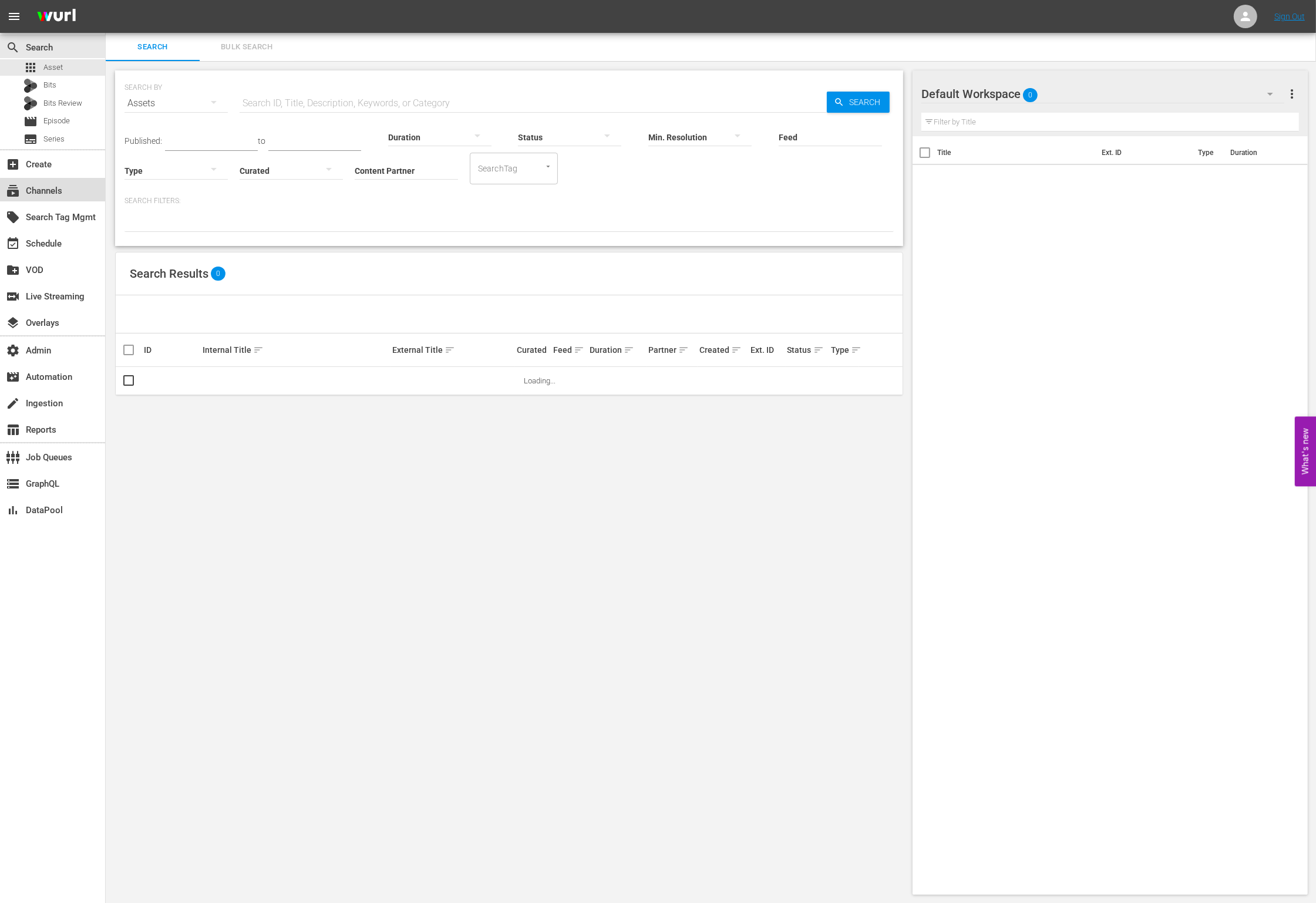
click at [78, 197] on div "subscriptions Channels" at bounding box center [53, 190] width 105 height 24
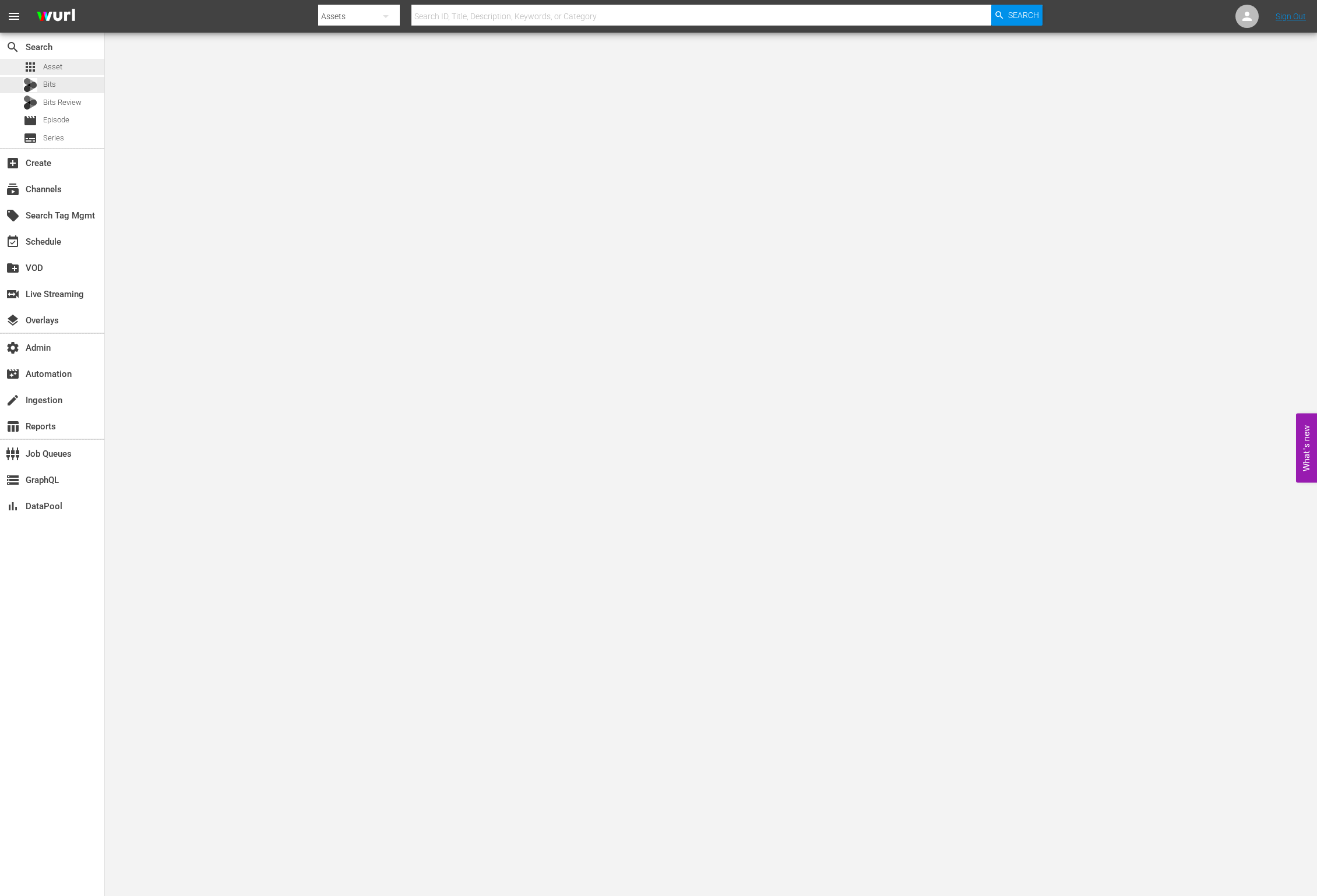
click at [71, 60] on div "apps Asset" at bounding box center [52, 67] width 105 height 16
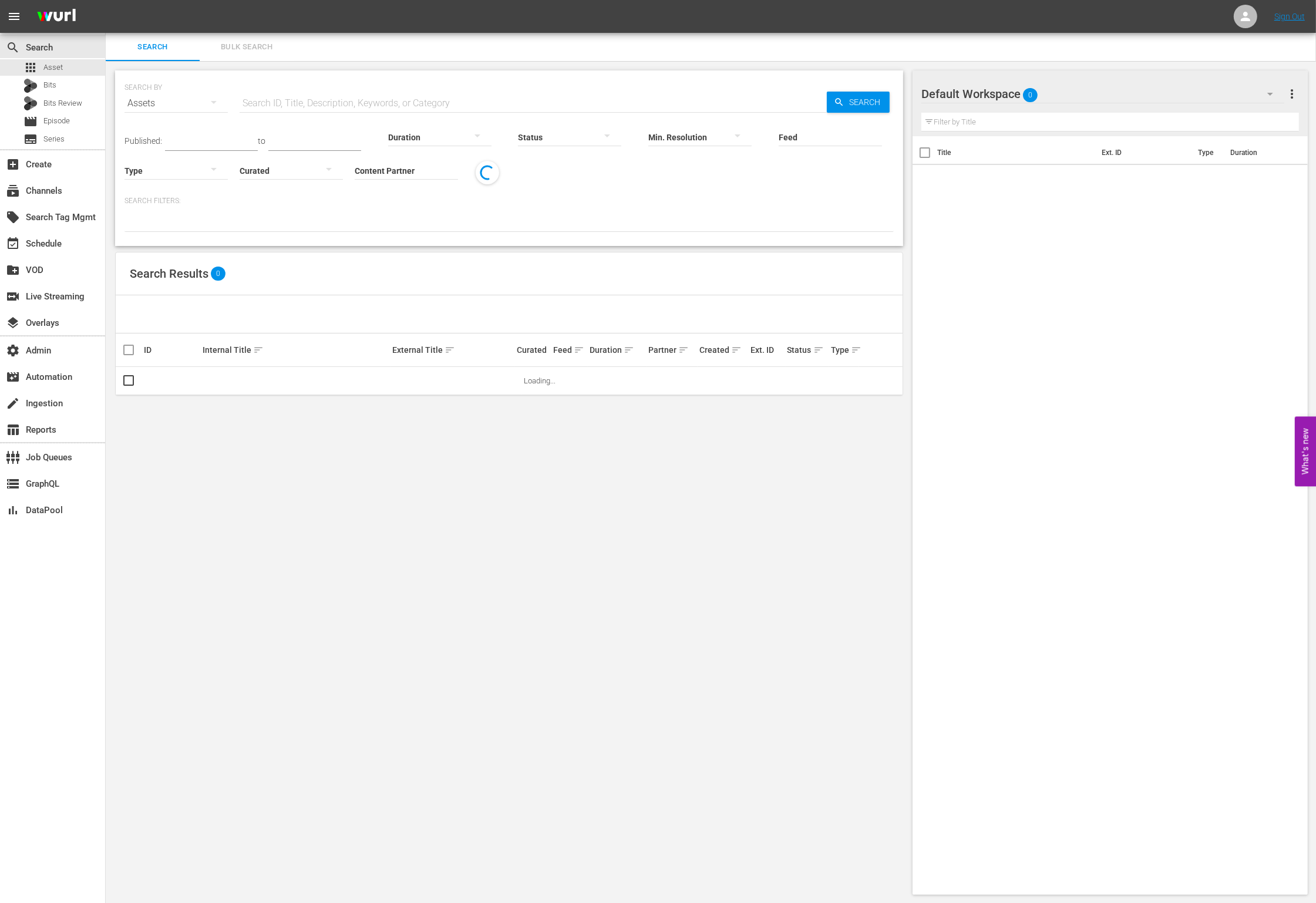
drag, startPoint x: 333, startPoint y: 94, endPoint x: 358, endPoint y: 100, distance: 25.7
click at [333, 94] on input "text" at bounding box center [532, 102] width 587 height 28
paste input "AMCNVR0000015601"
click at [847, 103] on span "Search" at bounding box center [866, 102] width 45 height 21
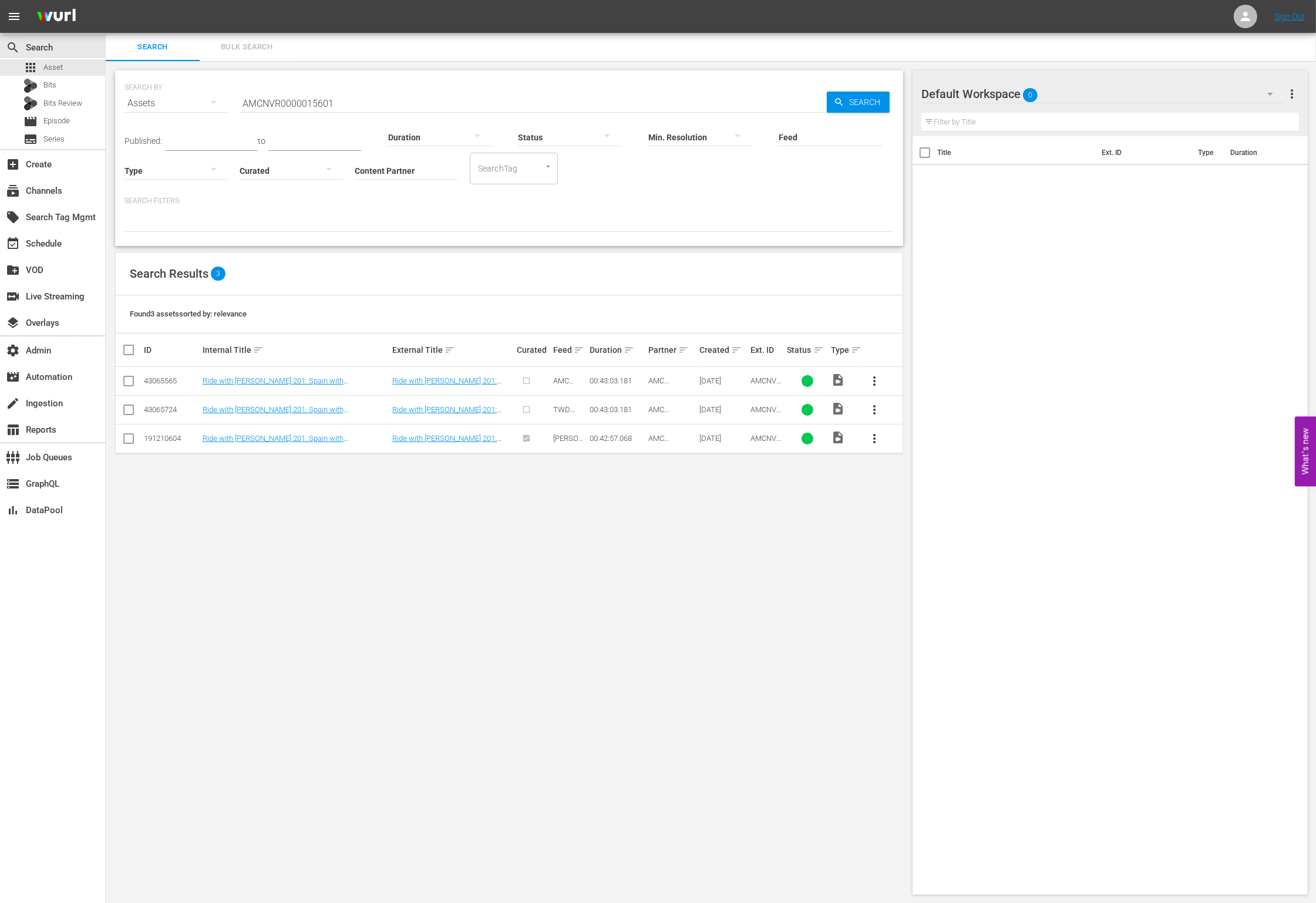
click at [368, 92] on input "AMCNVR0000015601" at bounding box center [532, 102] width 587 height 28
click at [368, 104] on input "AMCNVR0000015601" at bounding box center [532, 102] width 587 height 28
paste input "6"
click at [850, 105] on span "Search" at bounding box center [866, 102] width 45 height 21
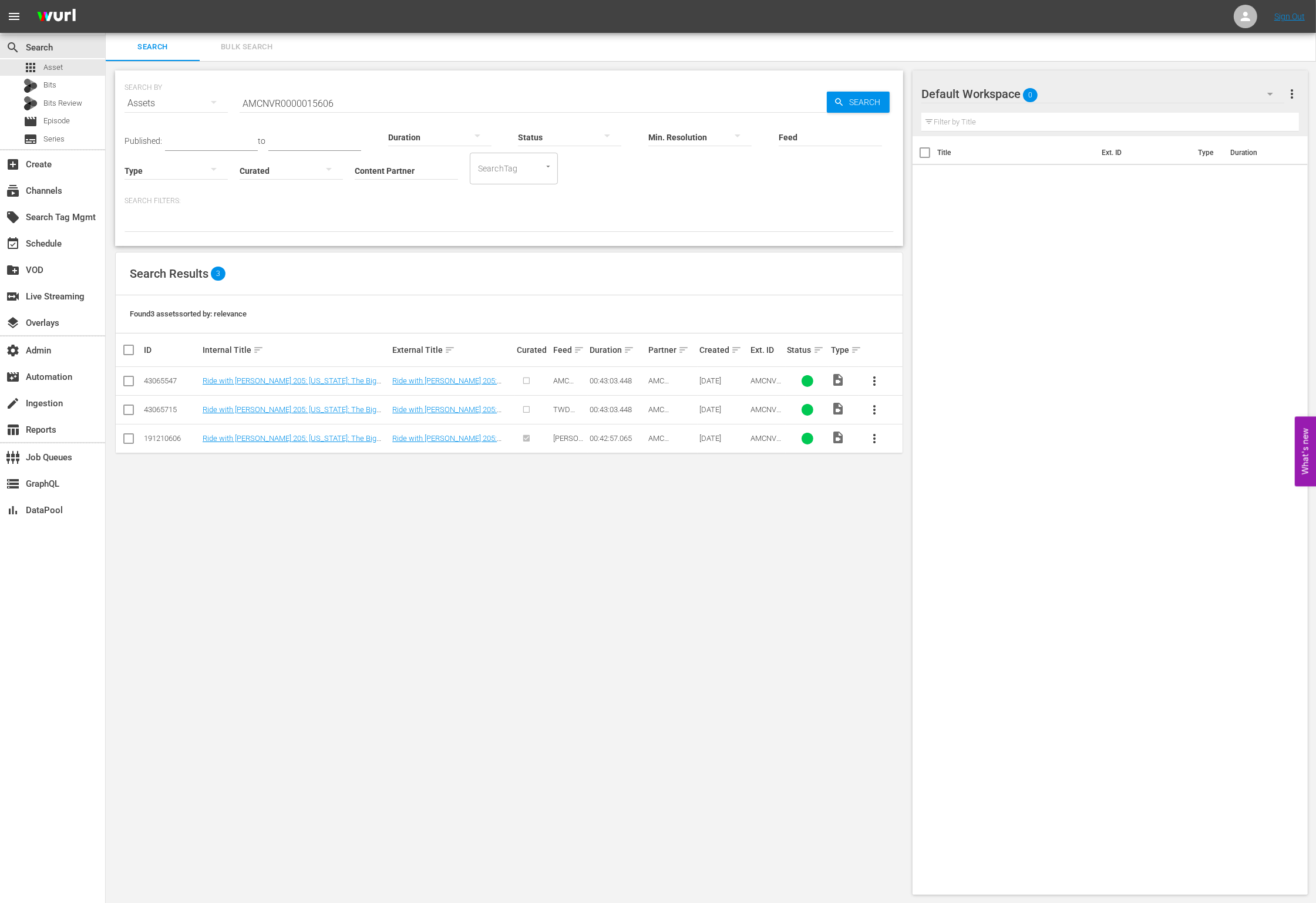
click at [392, 104] on input "AMCNVR0000015606" at bounding box center [532, 102] width 587 height 28
paste input "8"
click at [860, 101] on span "Search" at bounding box center [866, 102] width 45 height 21
click at [351, 101] on input "AMCNVR0000015608" at bounding box center [532, 102] width 587 height 28
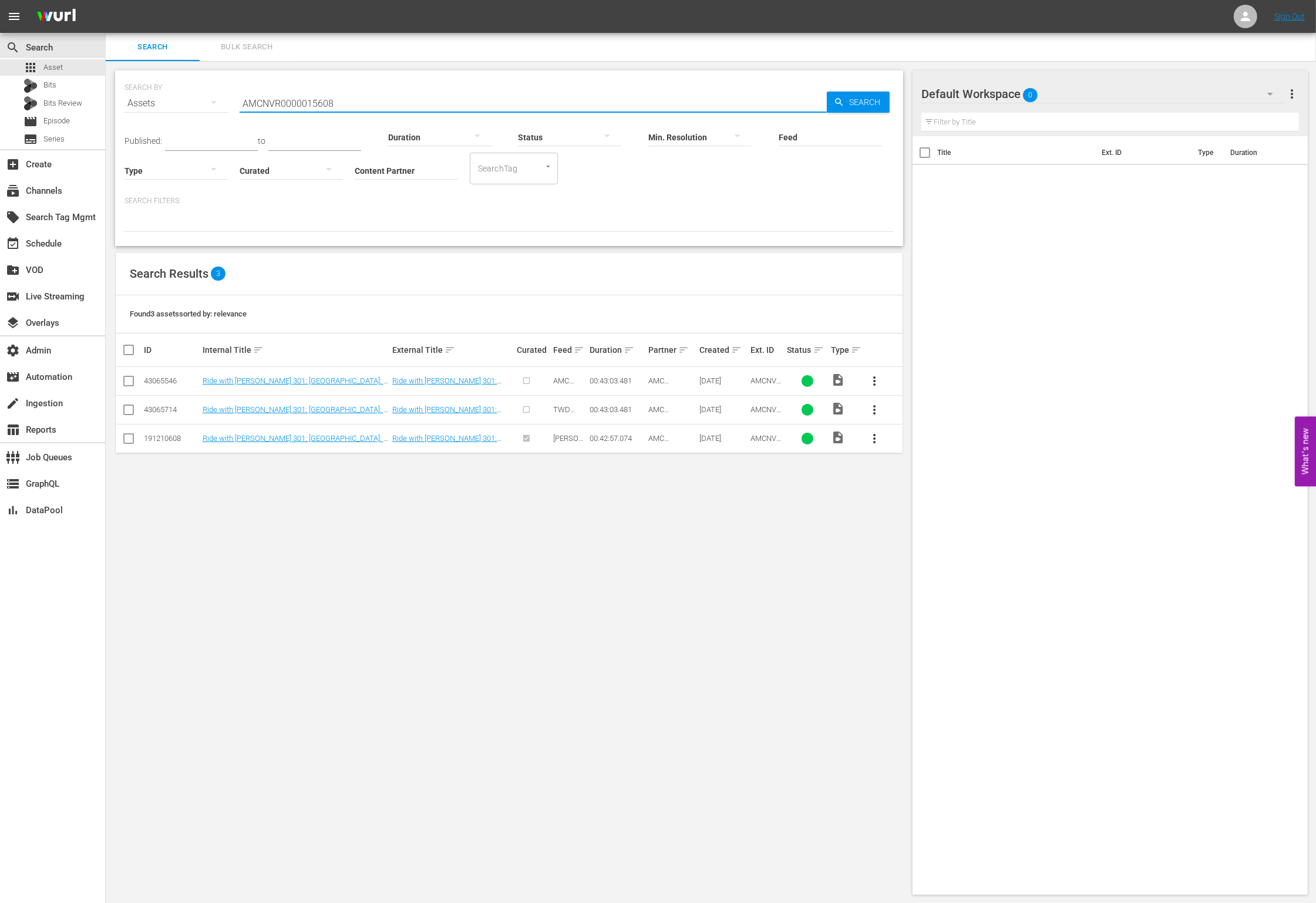
click at [351, 101] on input "AMCNVR0000015608" at bounding box center [532, 102] width 587 height 28
paste input "9"
click at [847, 100] on span "Search" at bounding box center [866, 102] width 45 height 21
click at [409, 102] on input "AMCNVR0000015609" at bounding box center [532, 102] width 587 height 28
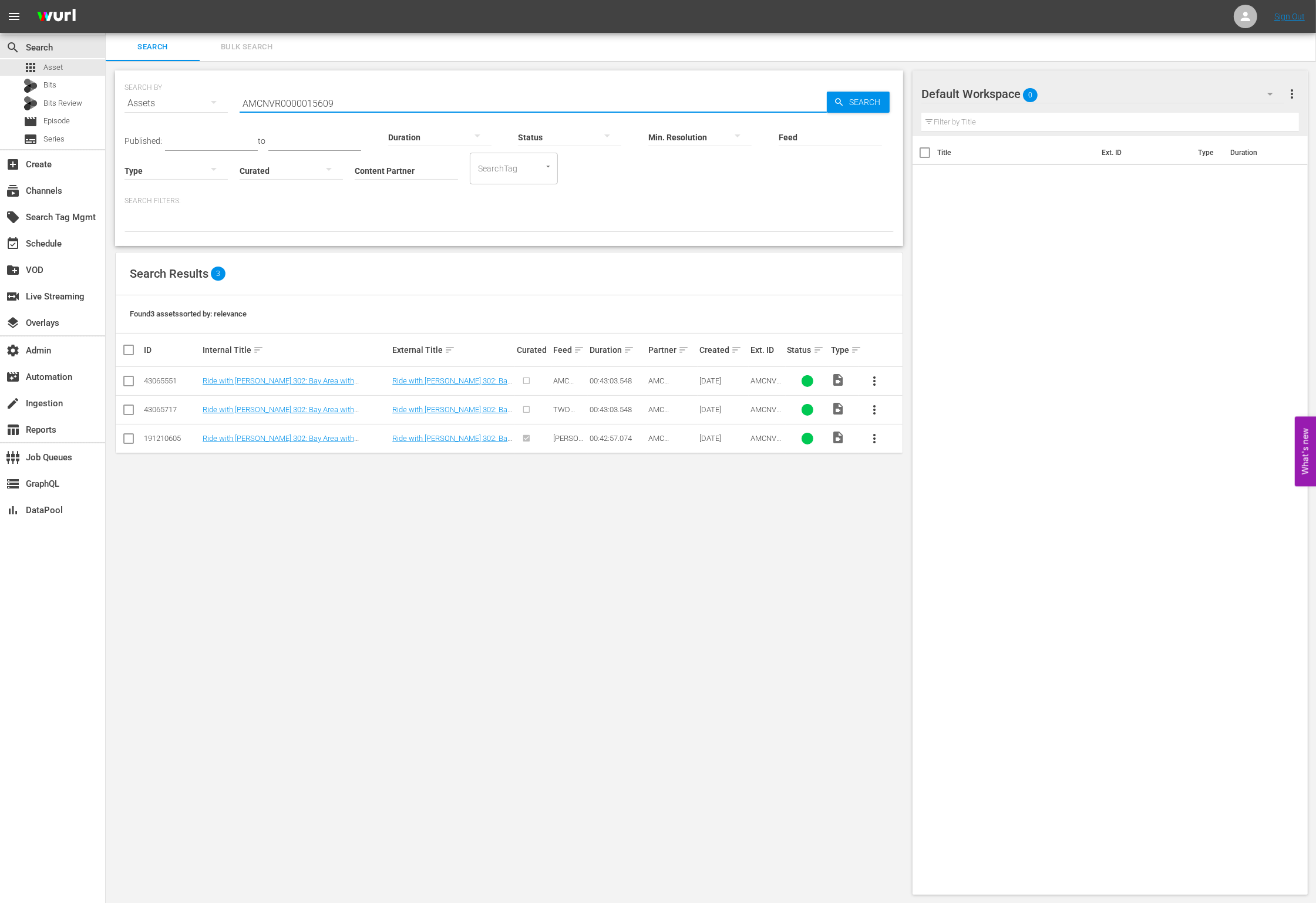
click at [409, 102] on input "AMCNVR0000015609" at bounding box center [532, 102] width 587 height 28
paste input "10"
click at [865, 101] on span "Search" at bounding box center [866, 102] width 45 height 21
click at [370, 103] on input "AMCNVR0000015610" at bounding box center [532, 102] width 587 height 28
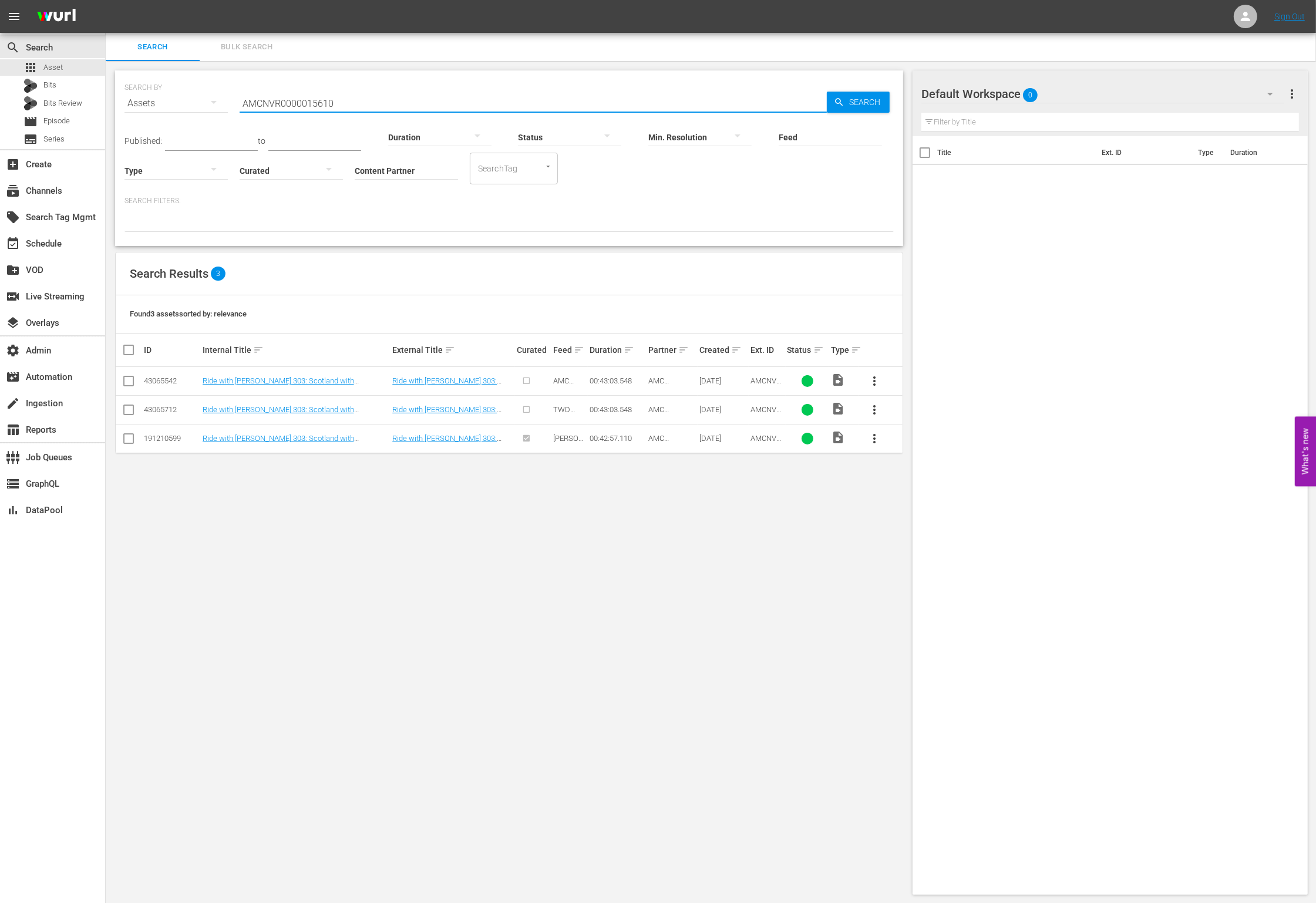
paste input "1"
click at [871, 102] on span "Search" at bounding box center [866, 102] width 45 height 21
click at [408, 89] on input "AMCNVR0000015611" at bounding box center [532, 102] width 587 height 28
paste input "3"
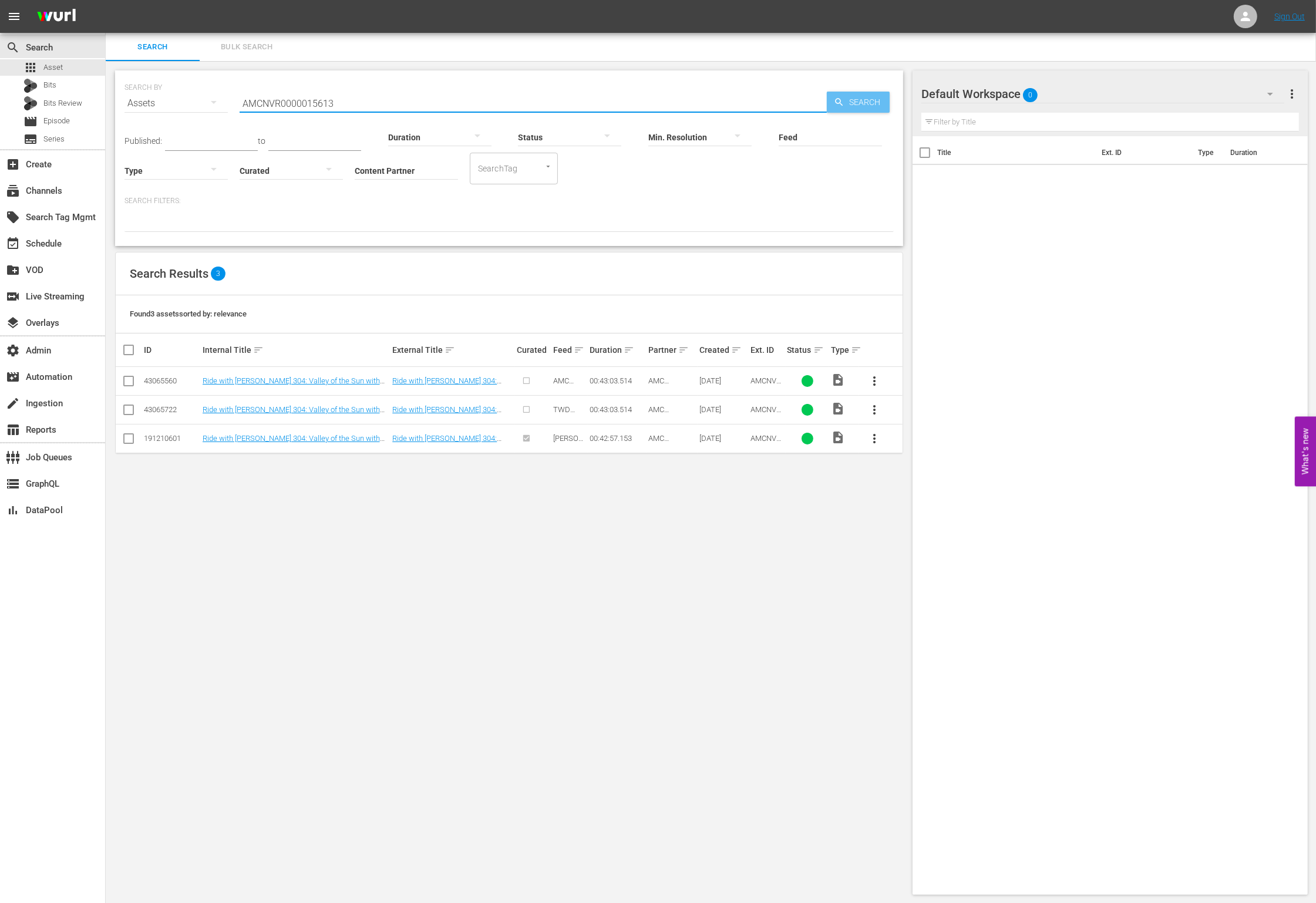
type input "AMCNVR0000015613"
click at [856, 107] on span "Search" at bounding box center [866, 102] width 45 height 21
click at [59, 187] on div "subscriptions Channels" at bounding box center [33, 189] width 66 height 11
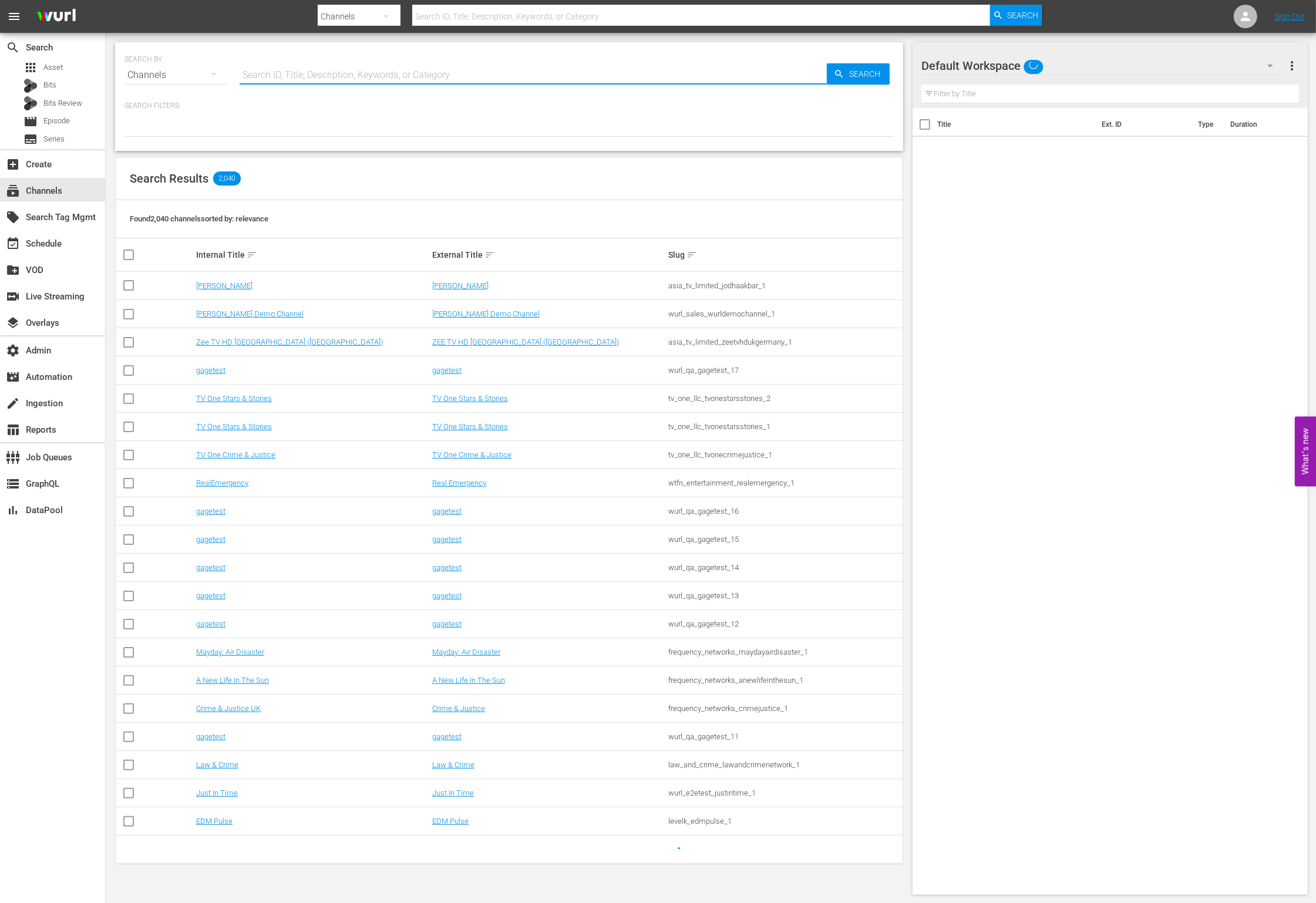
click at [346, 69] on input "text" at bounding box center [532, 75] width 587 height 28
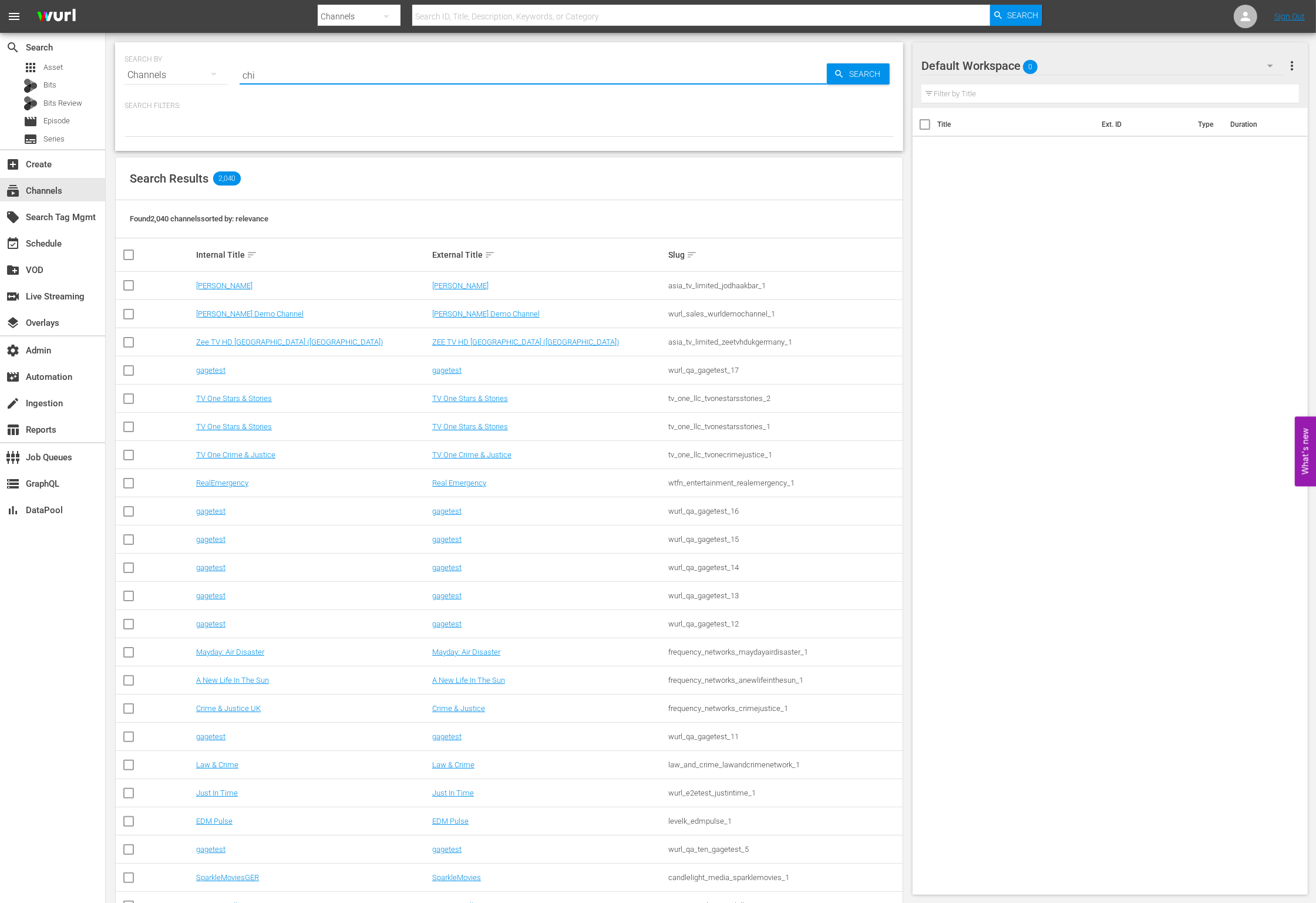
type input "chil"
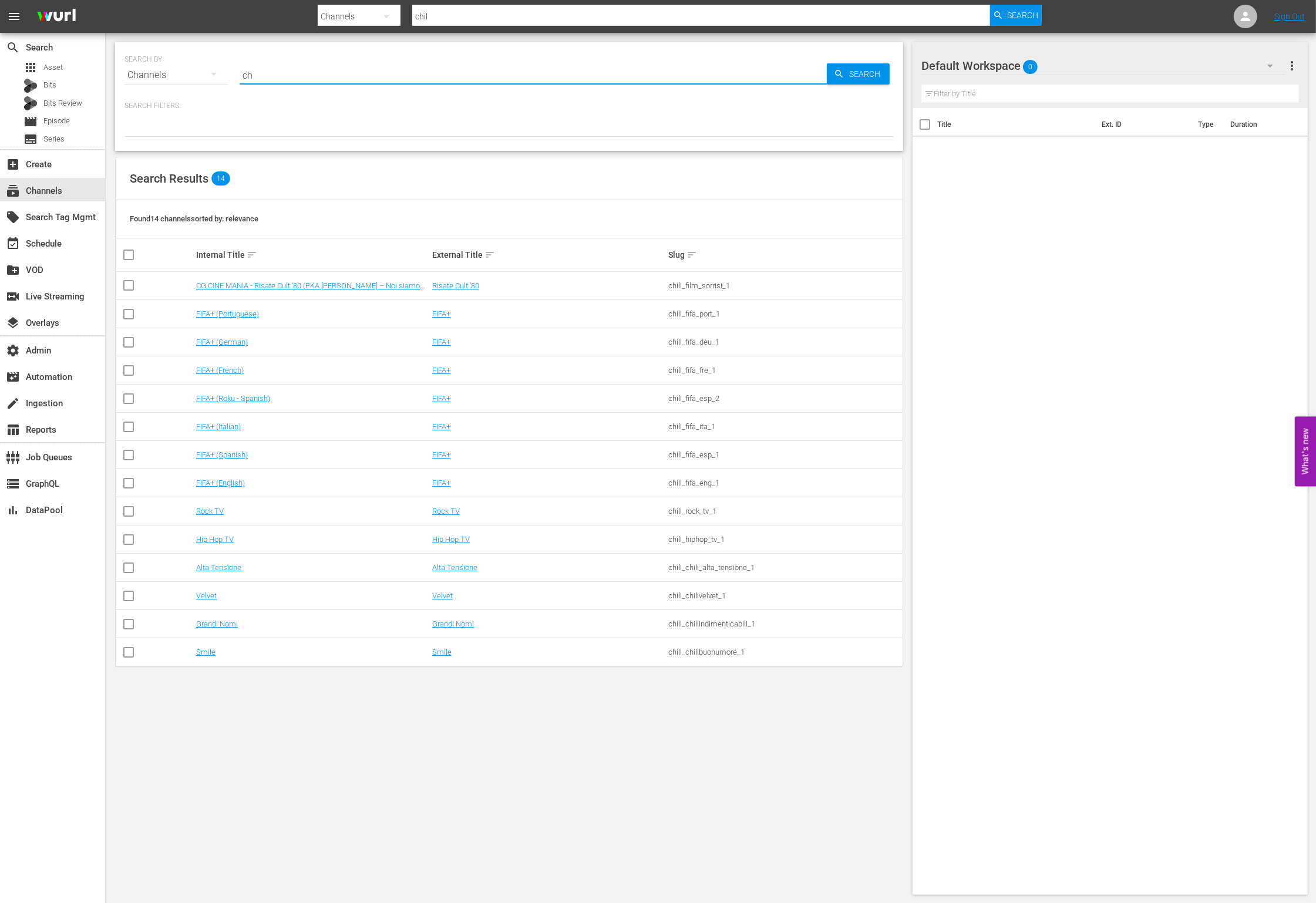
type input "c"
type input "kids"
click at [439, 343] on link "Kids TV" at bounding box center [445, 342] width 26 height 9
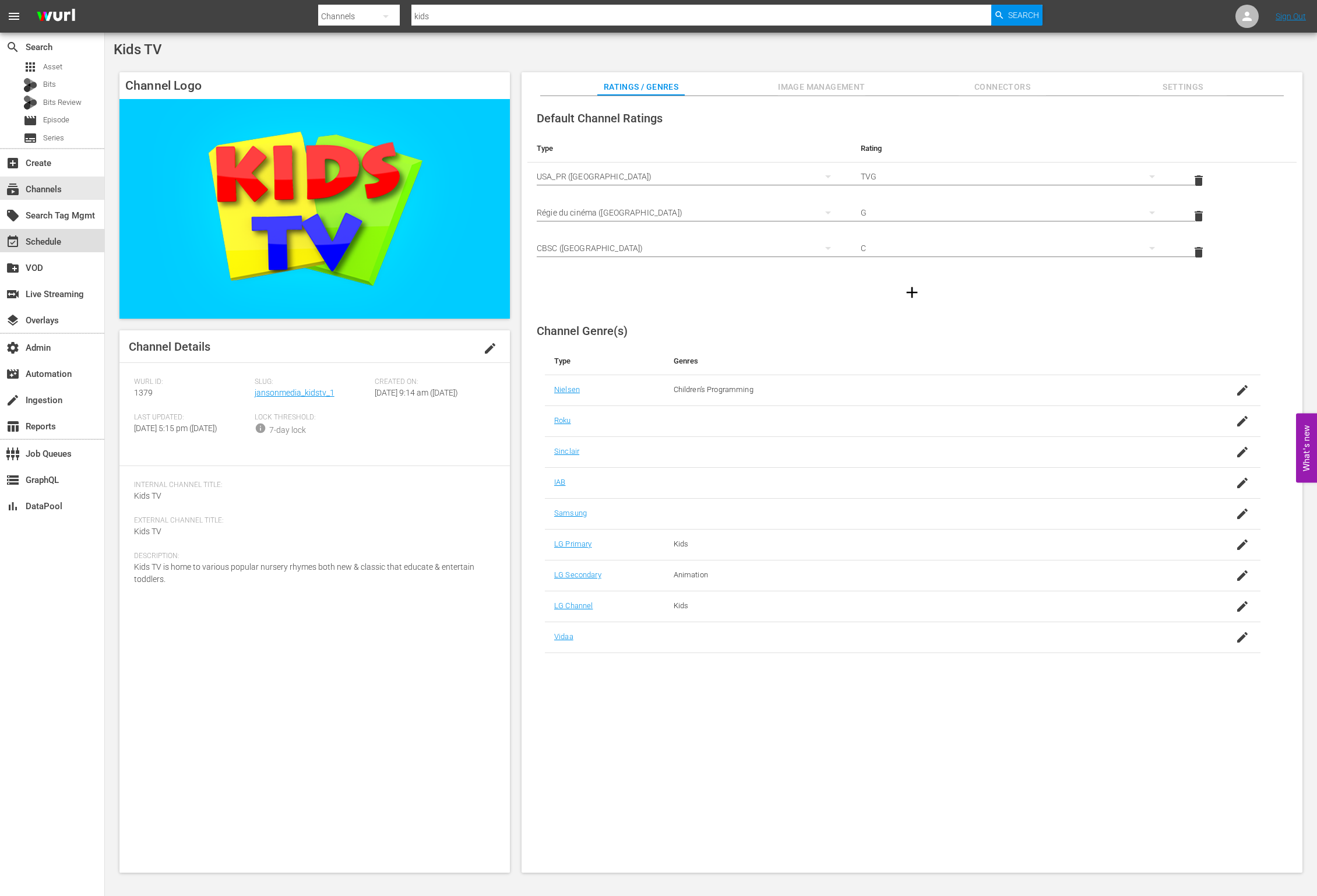
click at [73, 239] on div "event_available Schedule" at bounding box center [52, 240] width 105 height 24
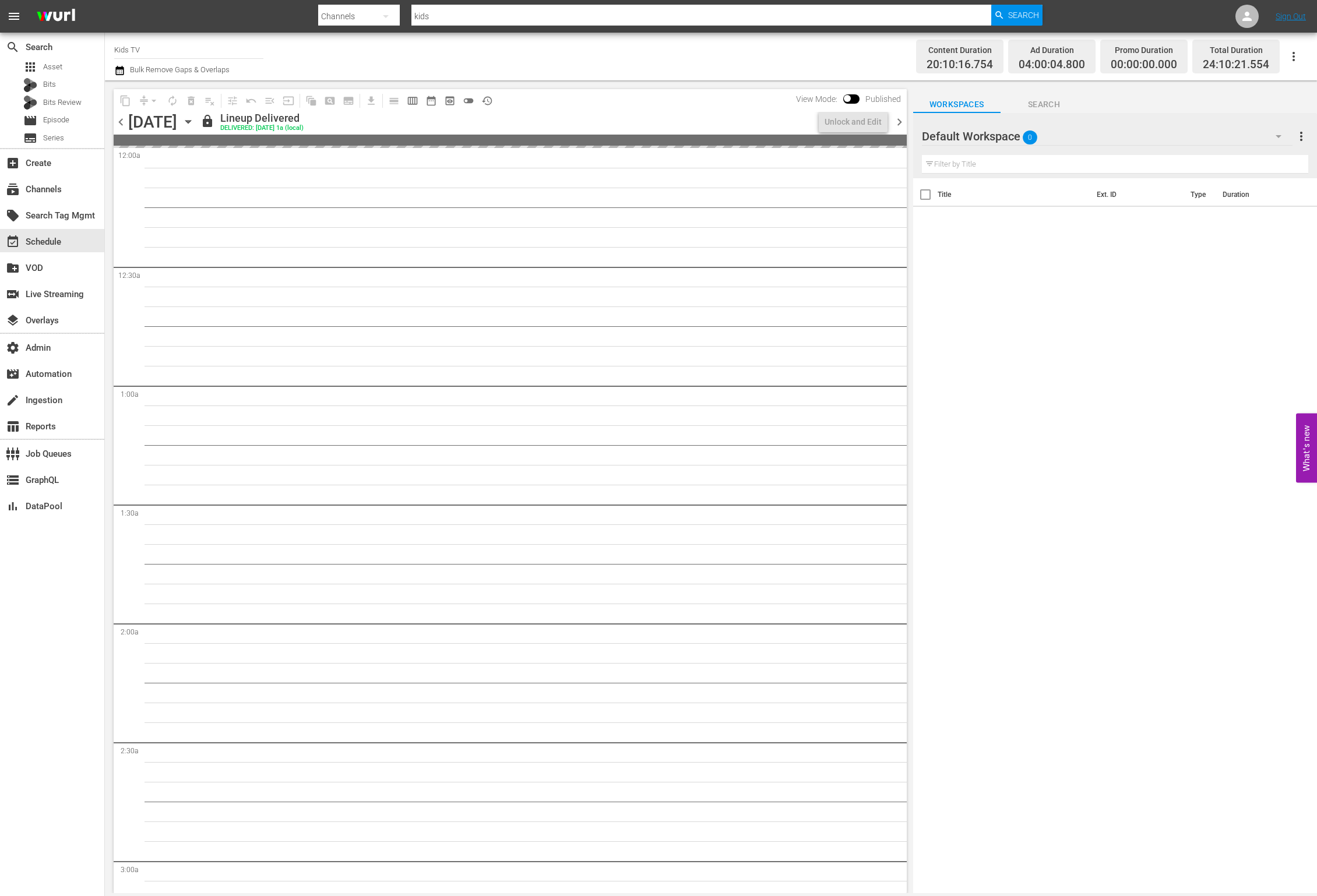
click at [901, 124] on span "chevron_right" at bounding box center [899, 122] width 14 height 14
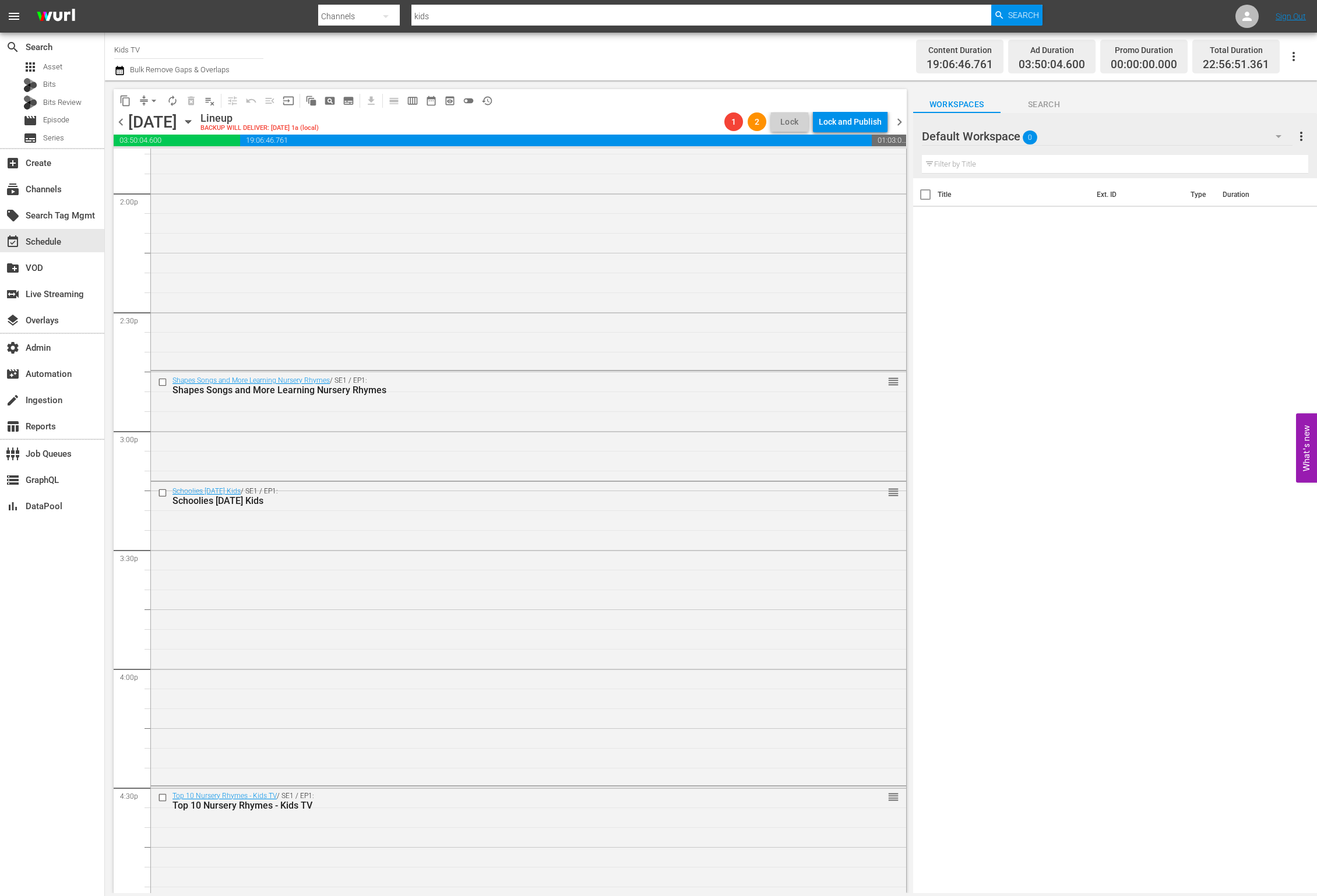
scroll to position [3036, 0]
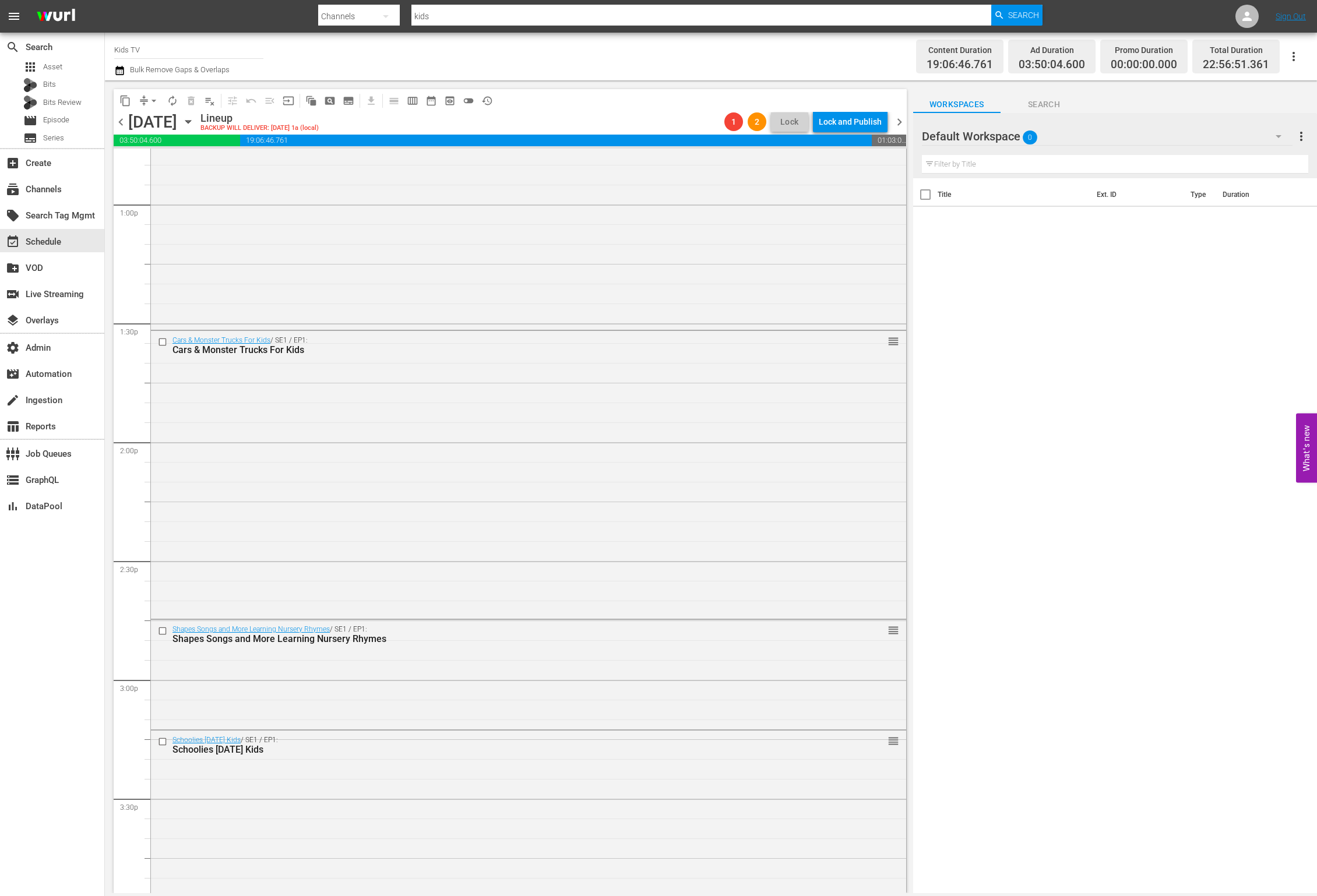
click at [728, 123] on span "1" at bounding box center [735, 122] width 19 height 10
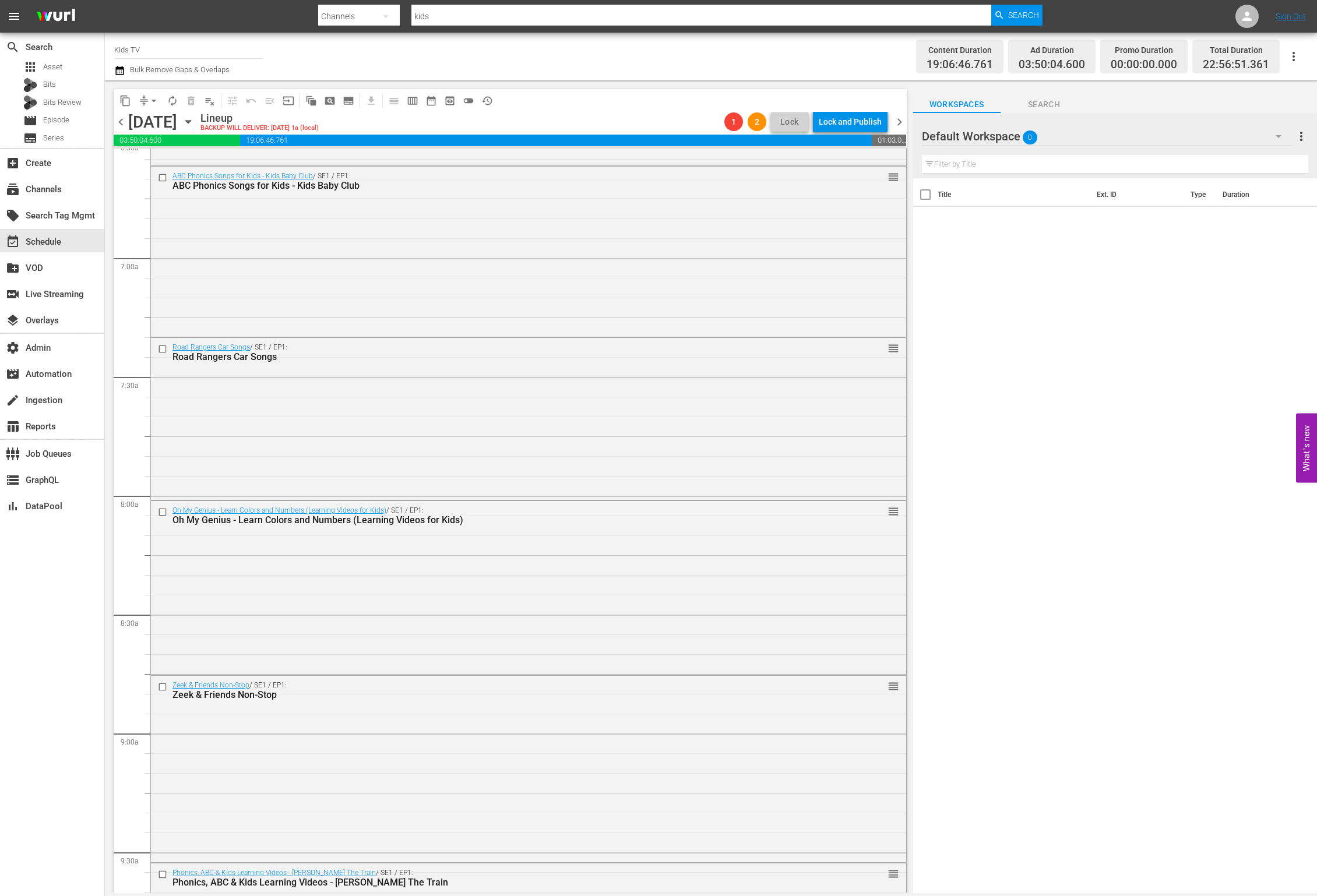
scroll to position [0, 0]
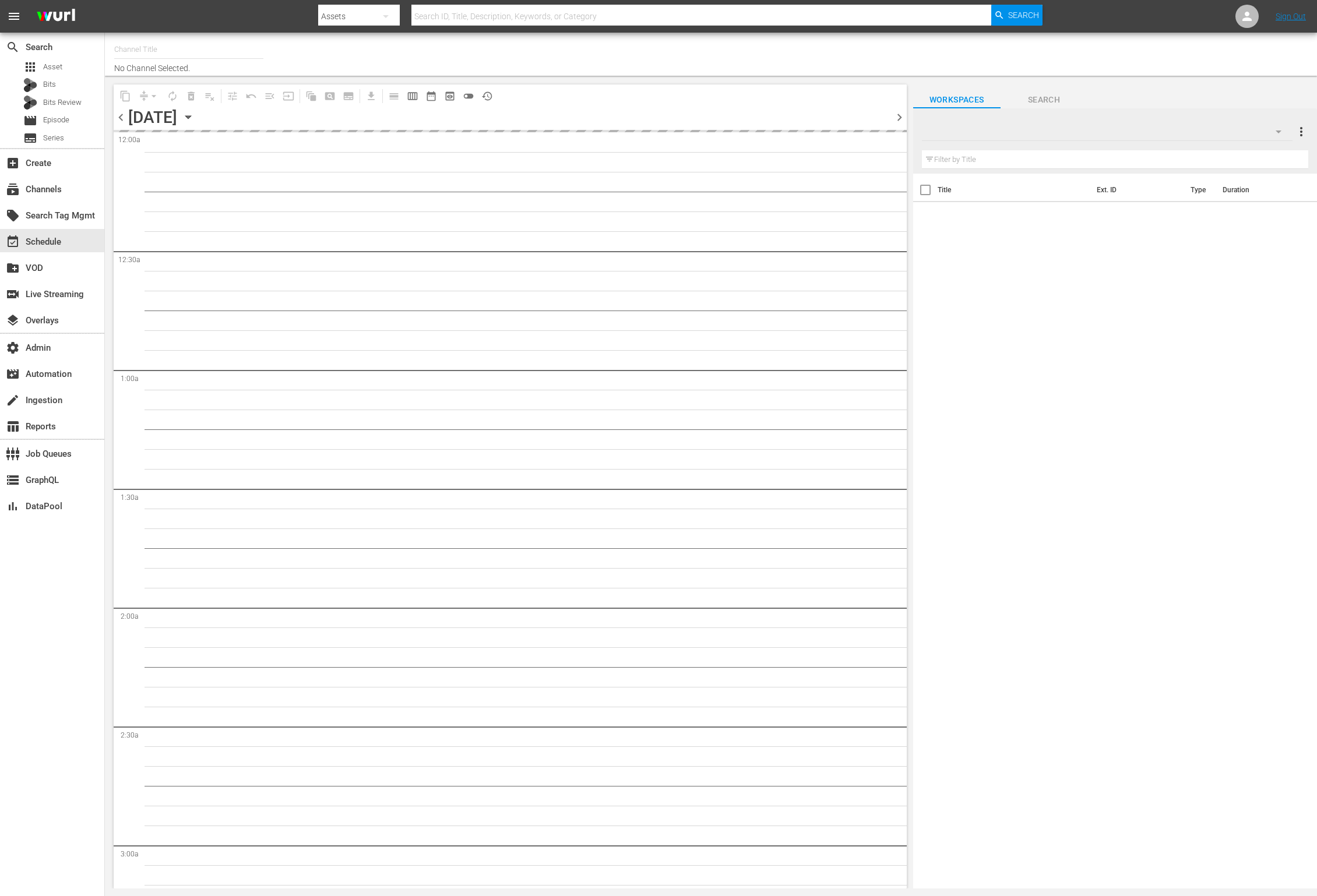
type input "Kids TV (1379)"
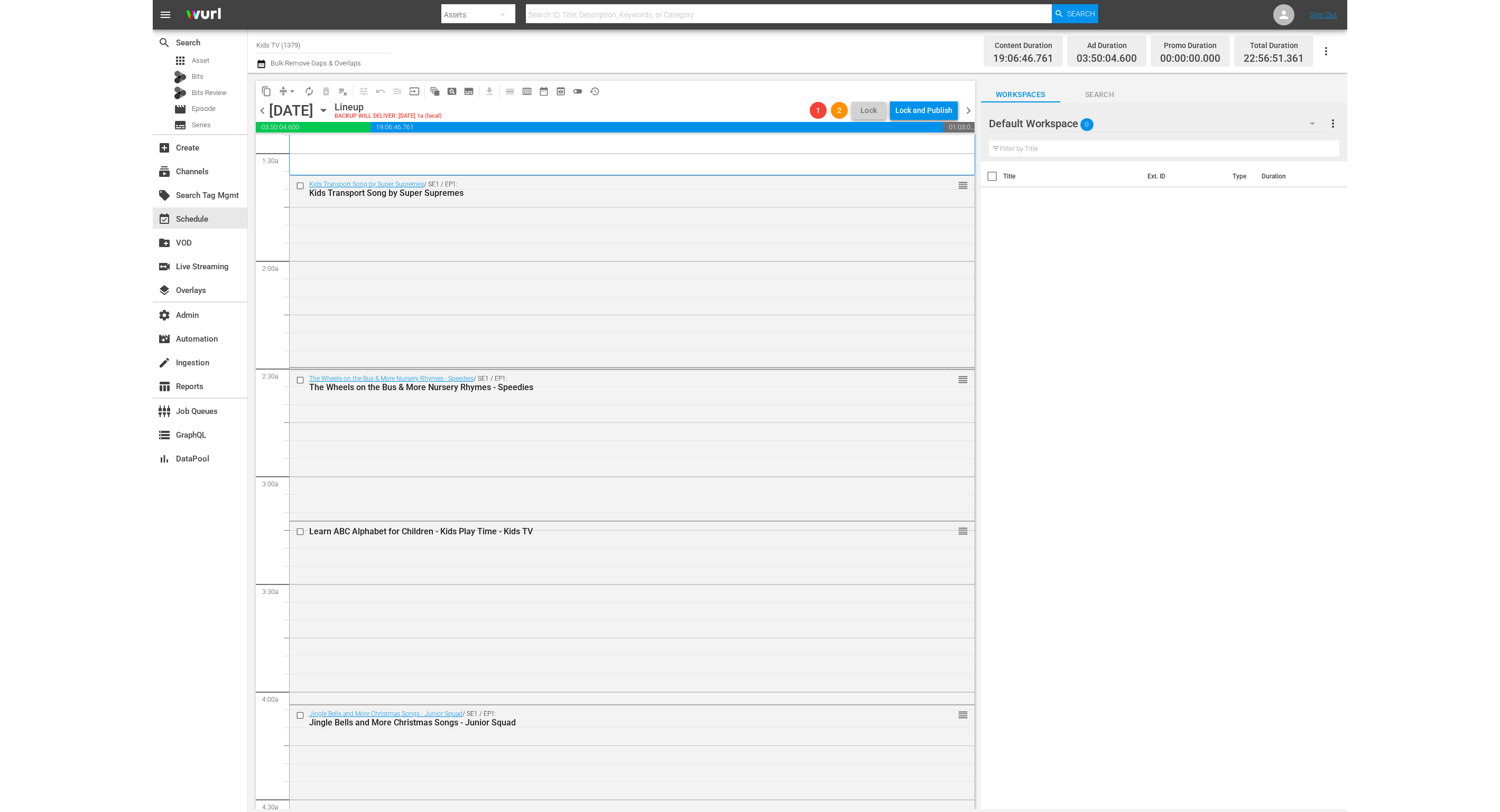
scroll to position [181, 0]
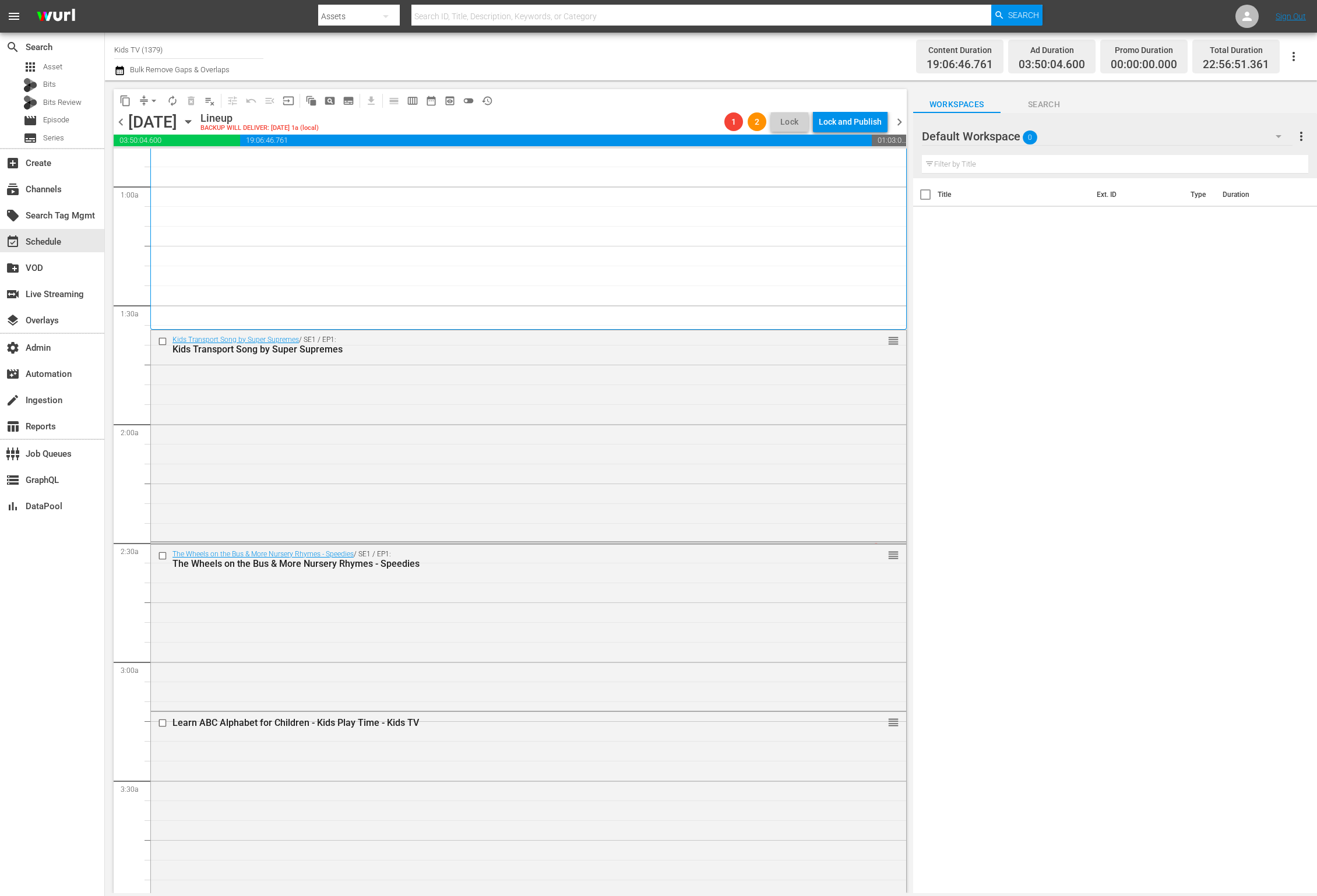
click at [533, 543] on div "LidiasKitchen_Promo_30sec_16x9 / SE1 / EP1: LidiasKitchen_Promo_30sec_16x9" at bounding box center [506, 547] width 668 height 10
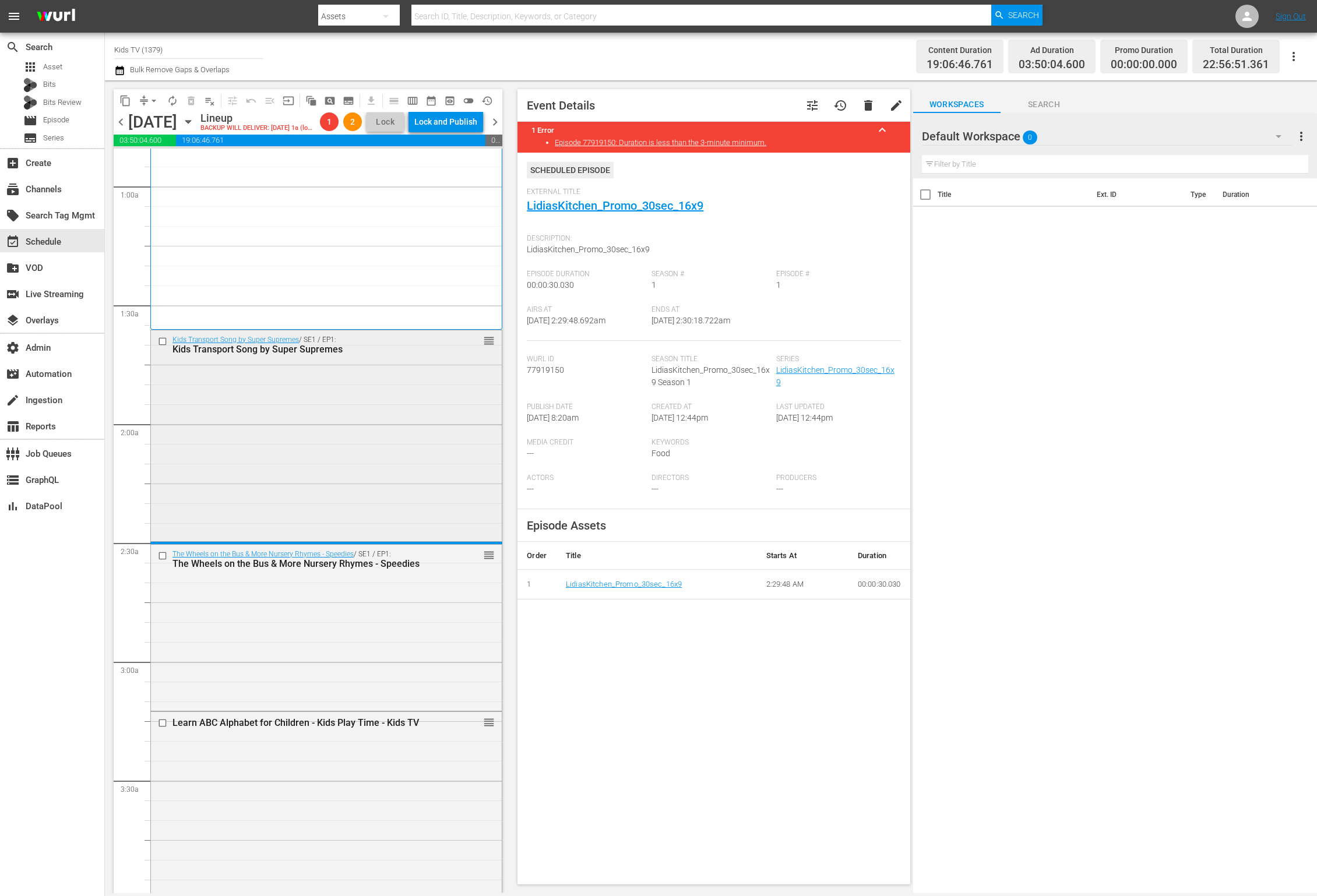
click at [453, 480] on div "Kids Transport Song by Super Supremes / SE1 / EP1: Kids Transport Song by Super…" at bounding box center [326, 435] width 351 height 209
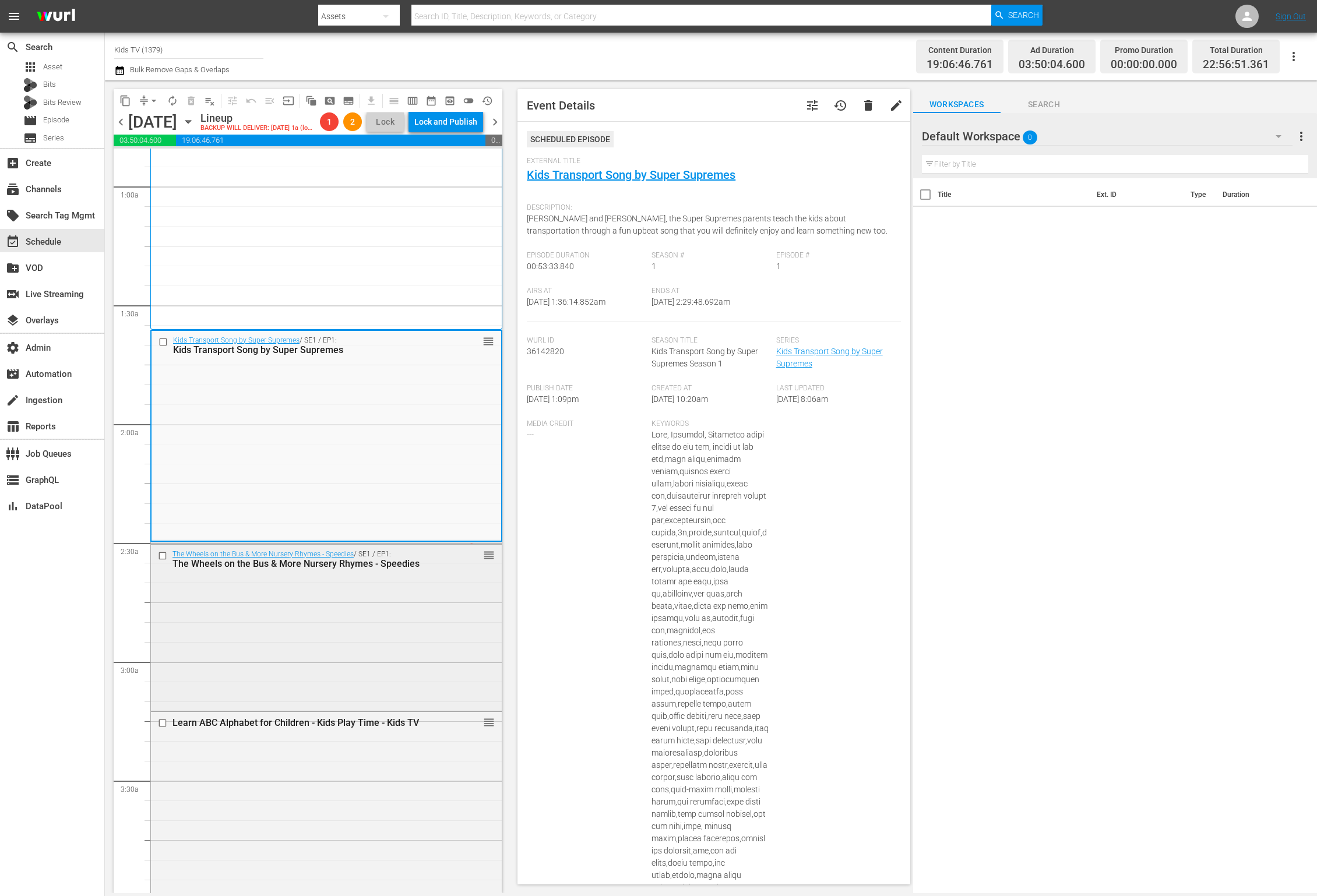
click at [451, 627] on div "The Wheels on the Bus & More Nursery Rhymes - Speedies / SE1 / EP1: The Wheels …" at bounding box center [326, 627] width 351 height 163
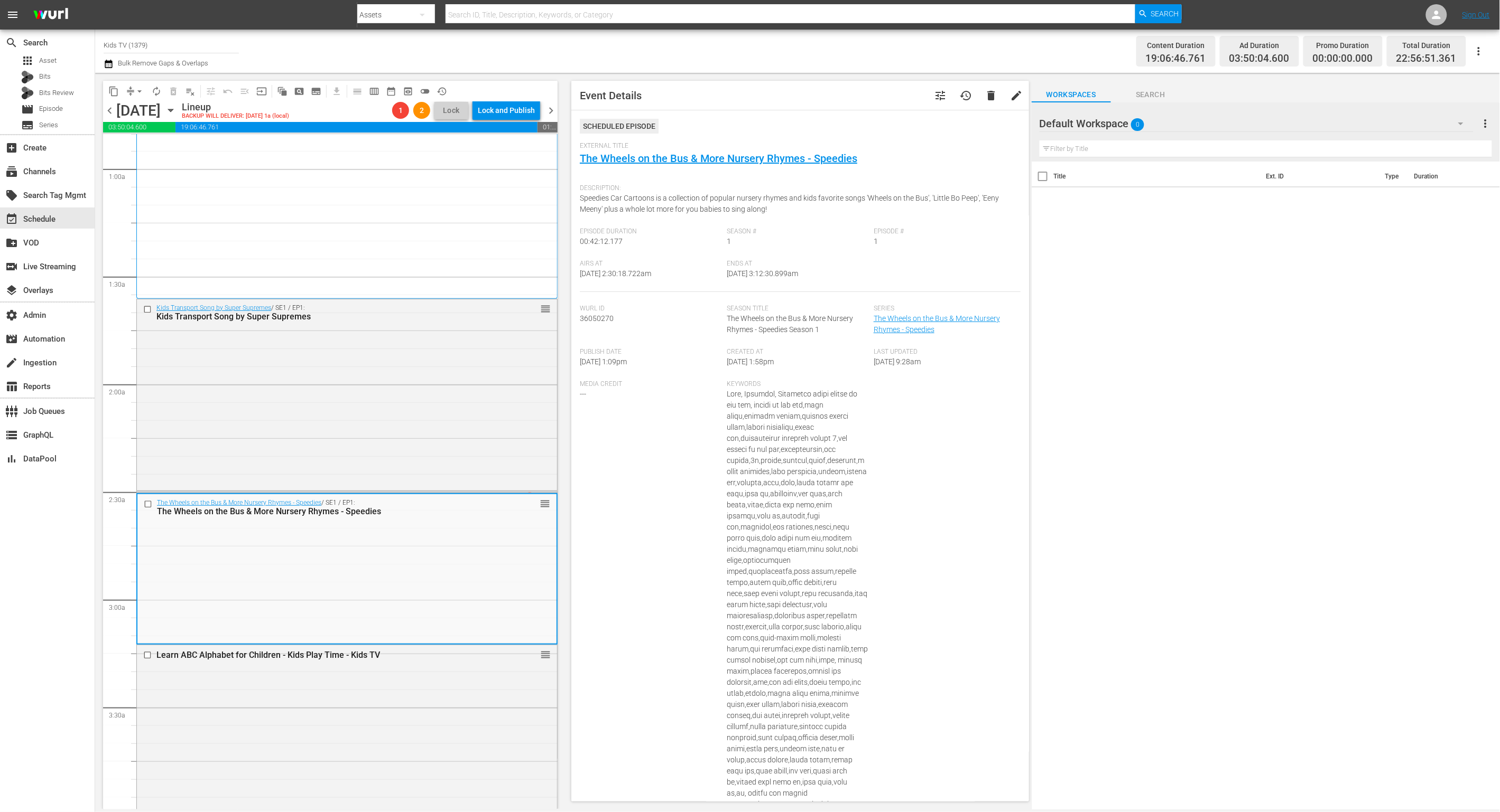
click at [1194, 418] on div "Title Ext. ID Type Duration" at bounding box center [1266, 487] width 469 height 650
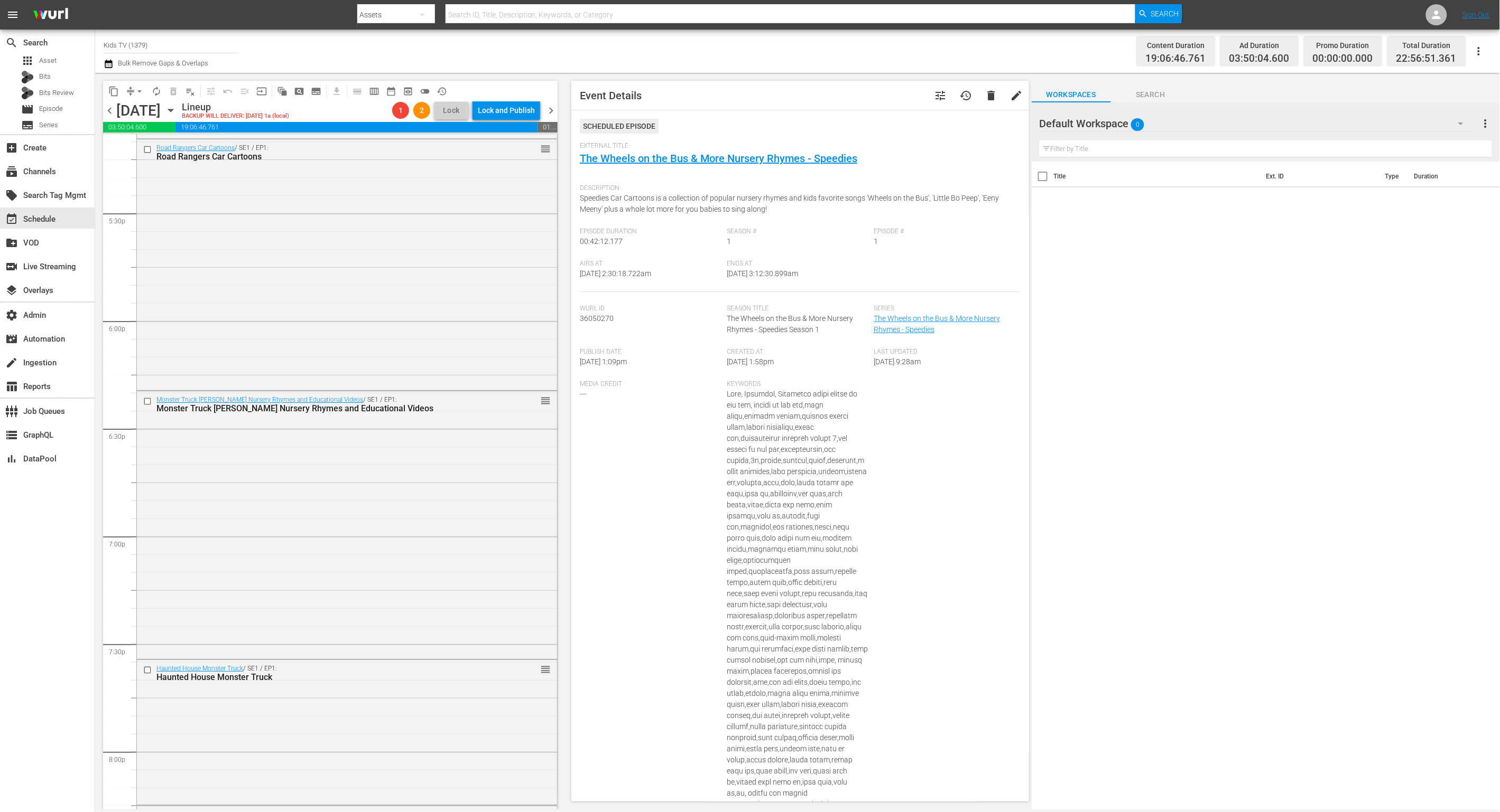
scroll to position [4615, 0]
